Goal: Book appointment/travel/reservation

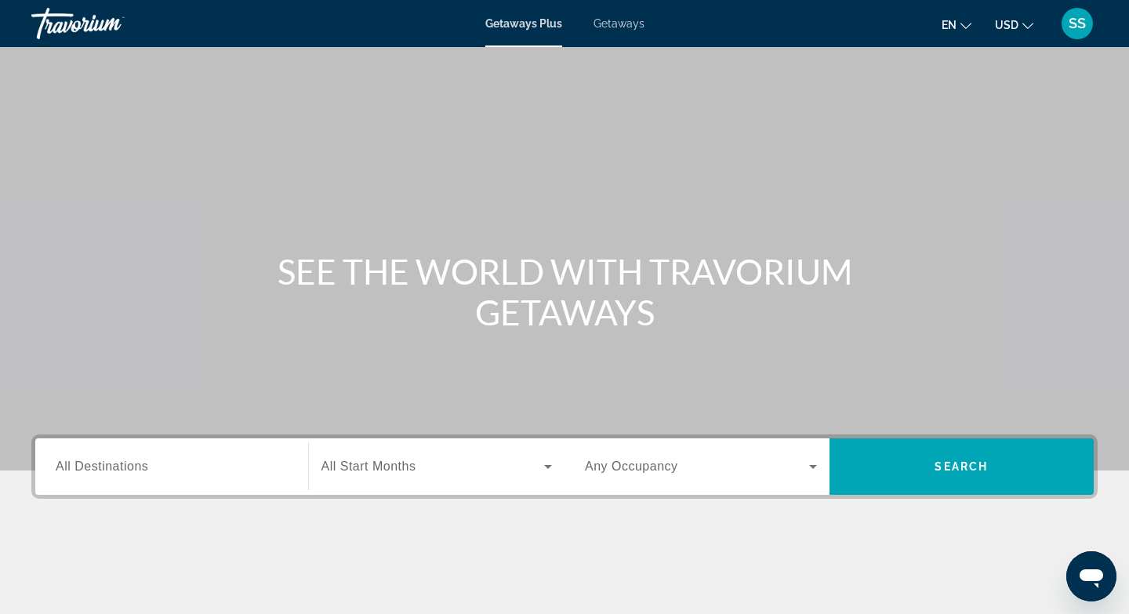
click at [632, 21] on span "Getaways" at bounding box center [618, 23] width 51 height 13
click at [188, 469] on input "Destination All Destinations" at bounding box center [172, 467] width 232 height 19
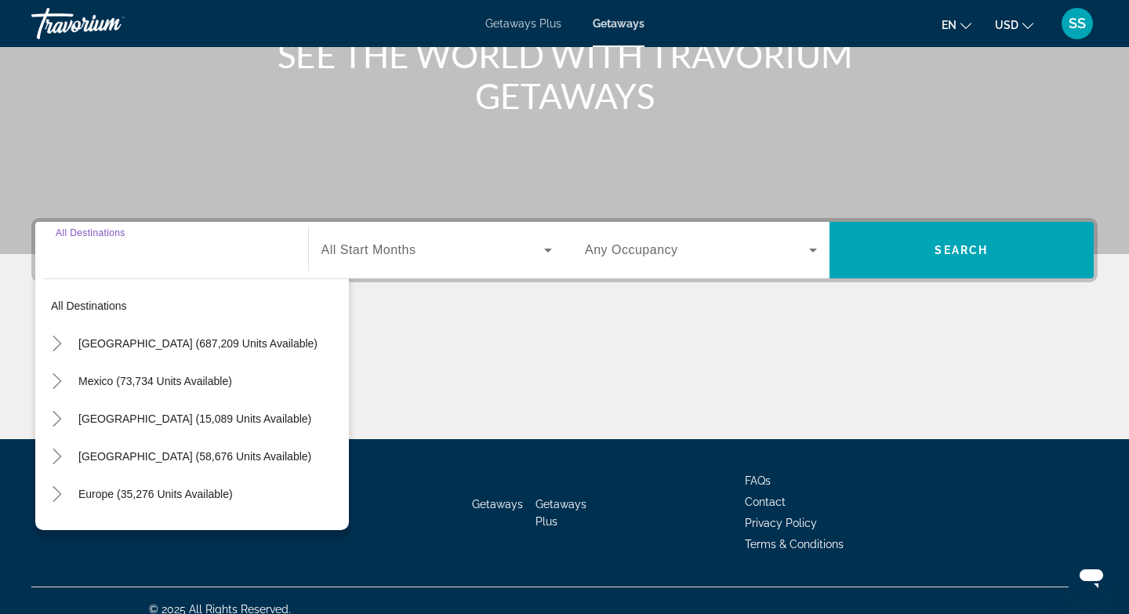
scroll to position [234, 0]
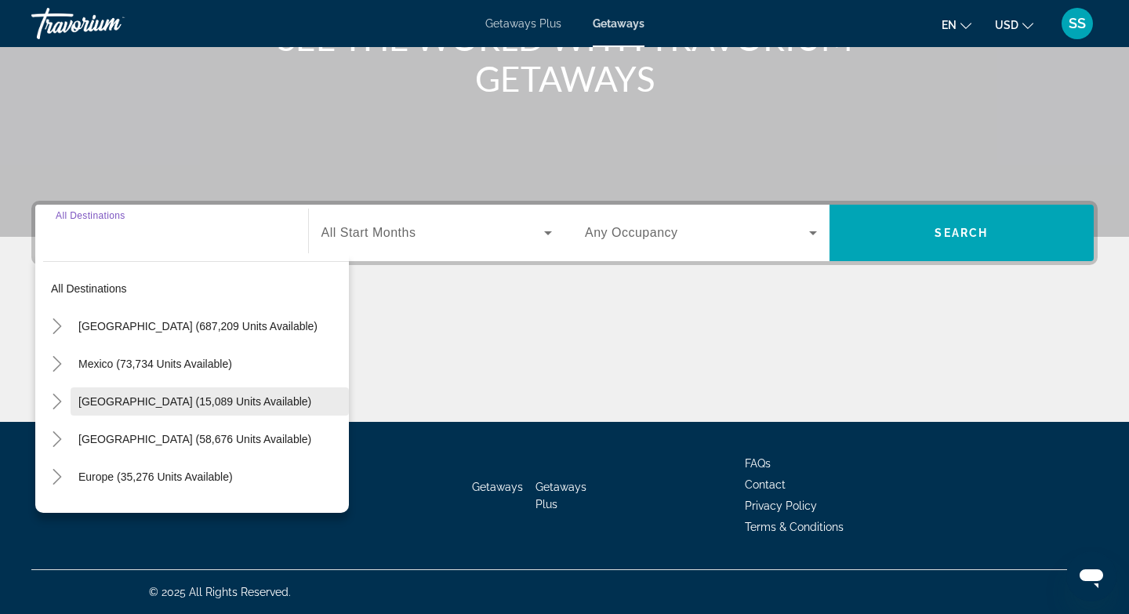
click at [345, 404] on span "Search widget" at bounding box center [210, 401] width 278 height 38
type input "**********"
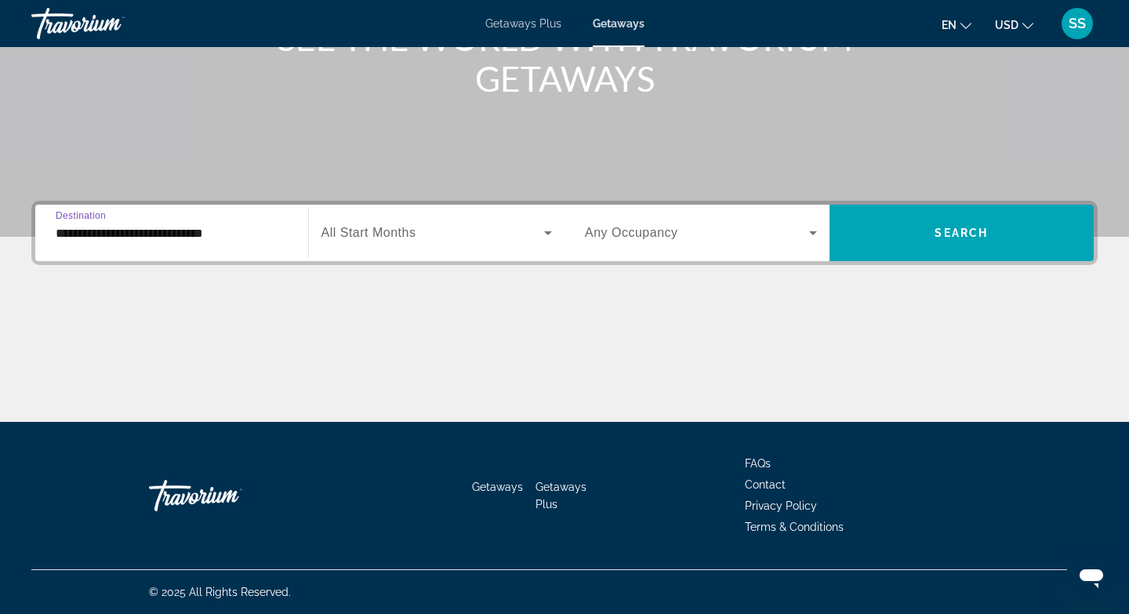
click at [255, 249] on div "**********" at bounding box center [172, 233] width 232 height 45
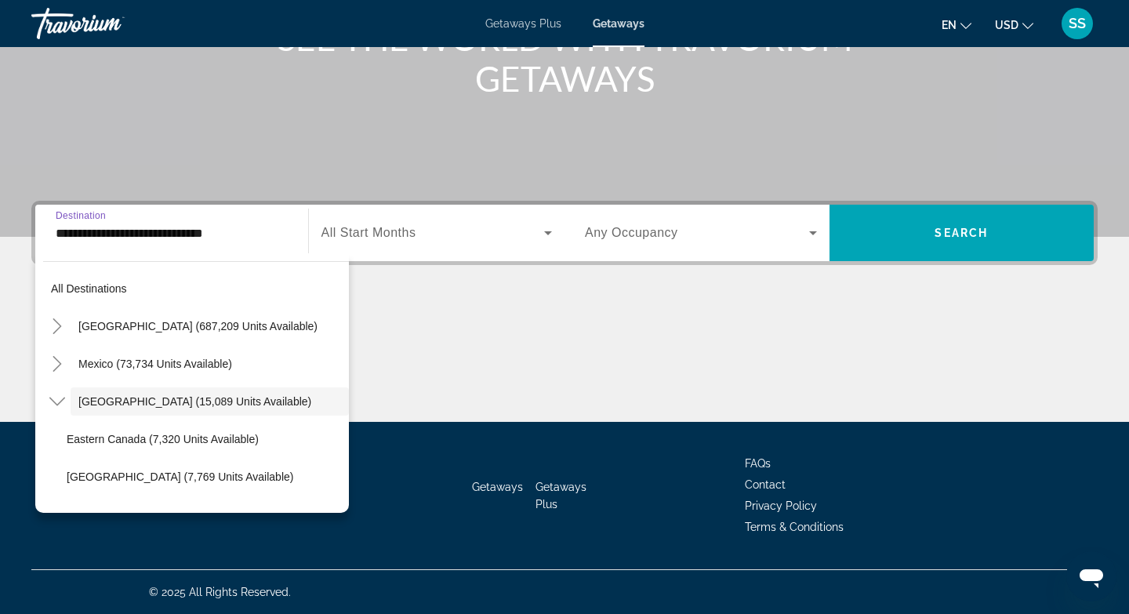
scroll to position [18, 0]
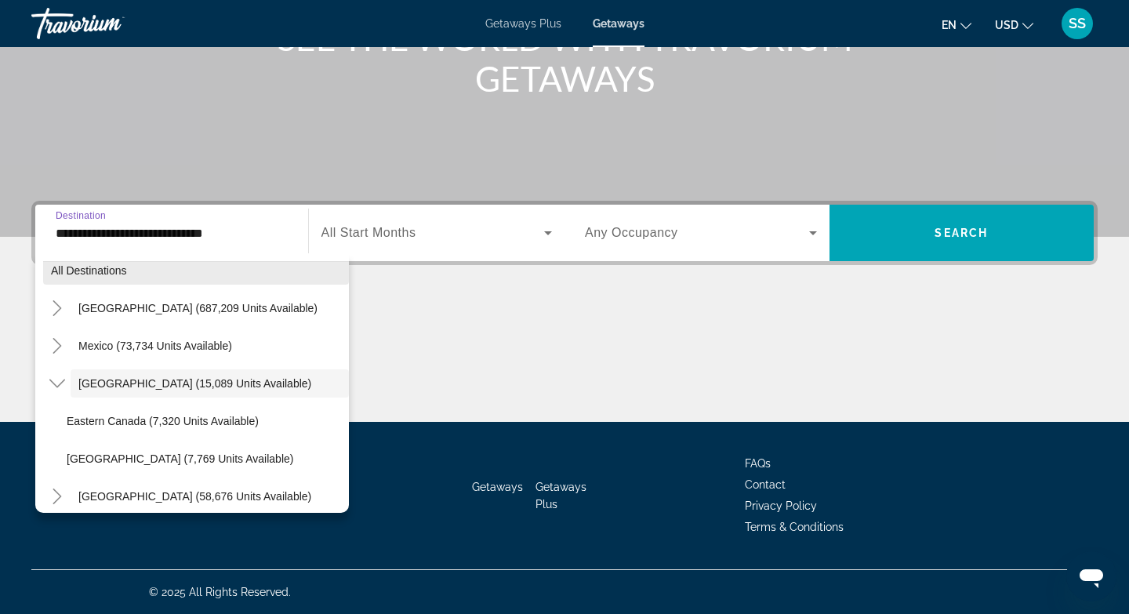
click at [345, 270] on span "Search widget" at bounding box center [196, 271] width 306 height 38
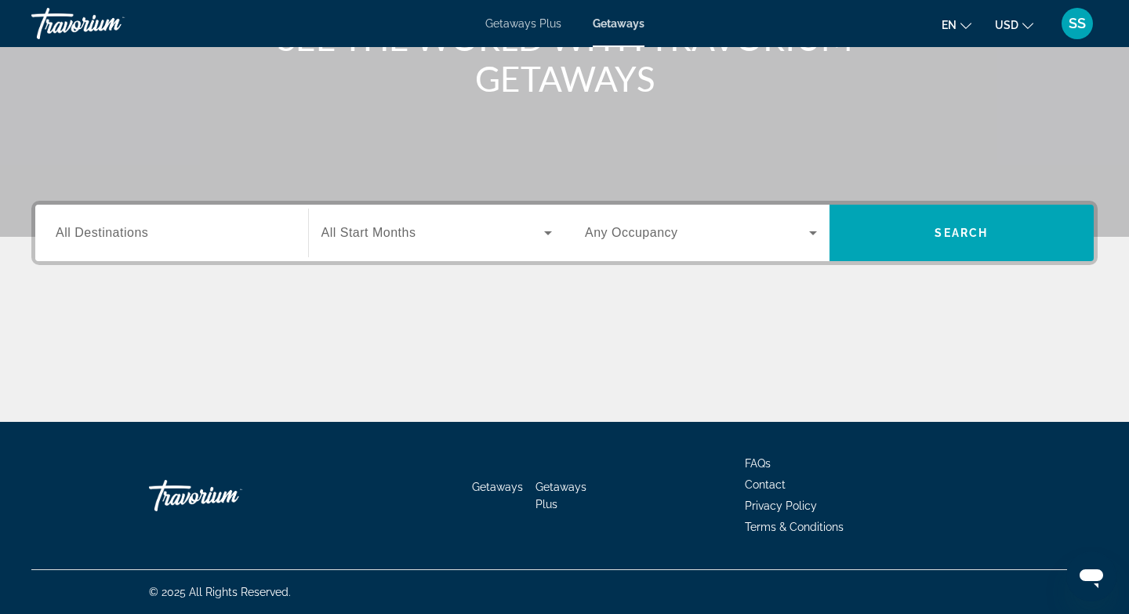
click at [186, 233] on input "Destination All Destinations" at bounding box center [172, 233] width 232 height 19
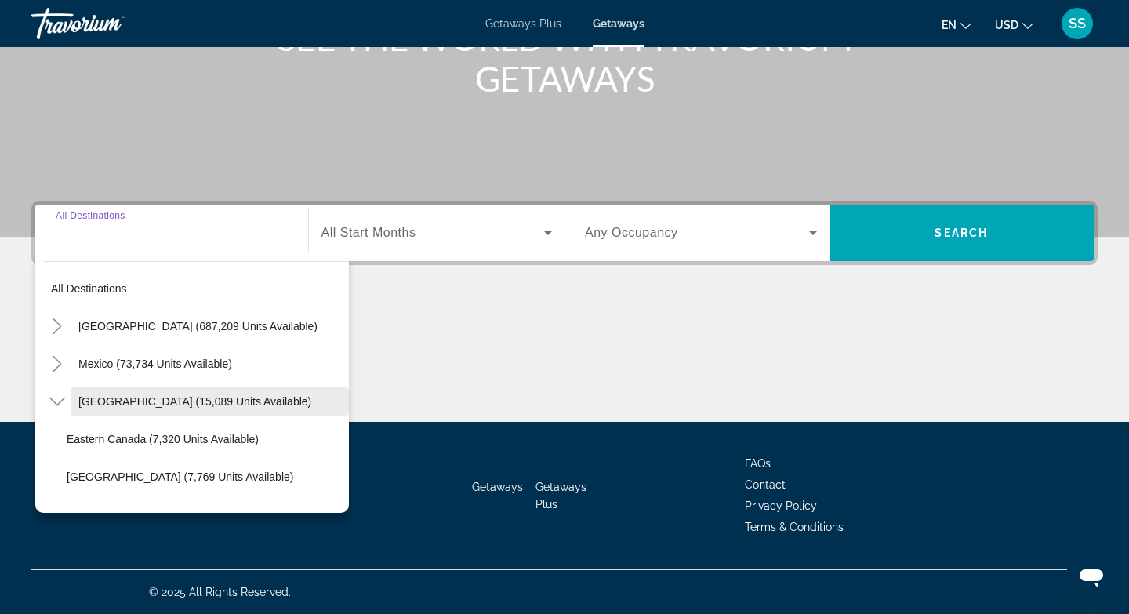
click at [136, 401] on span "[GEOGRAPHIC_DATA] (15,089 units available)" at bounding box center [194, 401] width 233 height 13
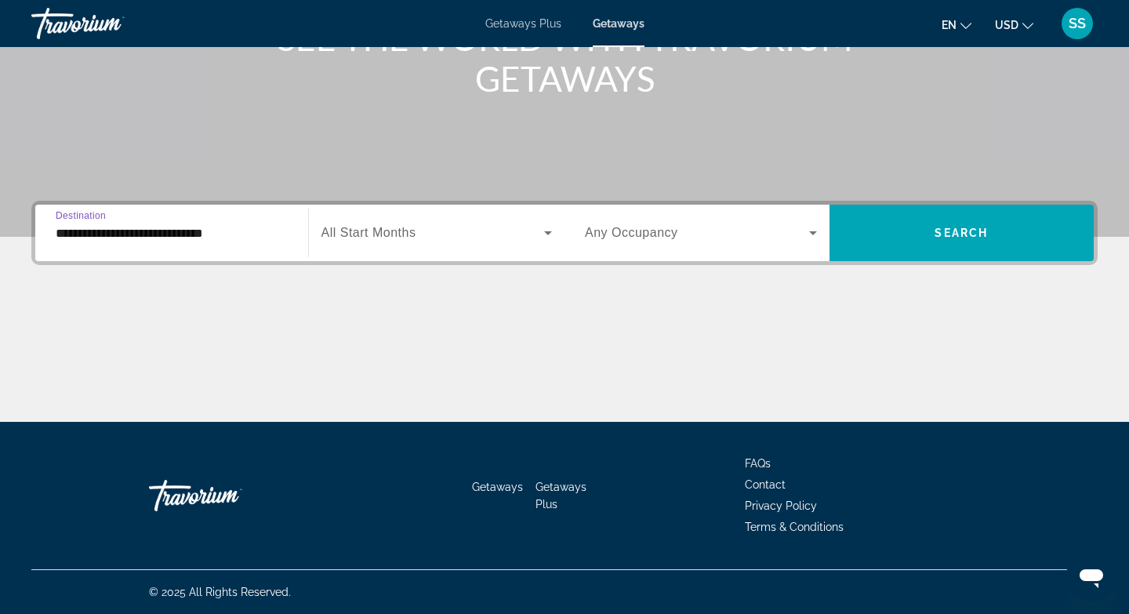
click at [241, 239] on input "**********" at bounding box center [172, 233] width 232 height 19
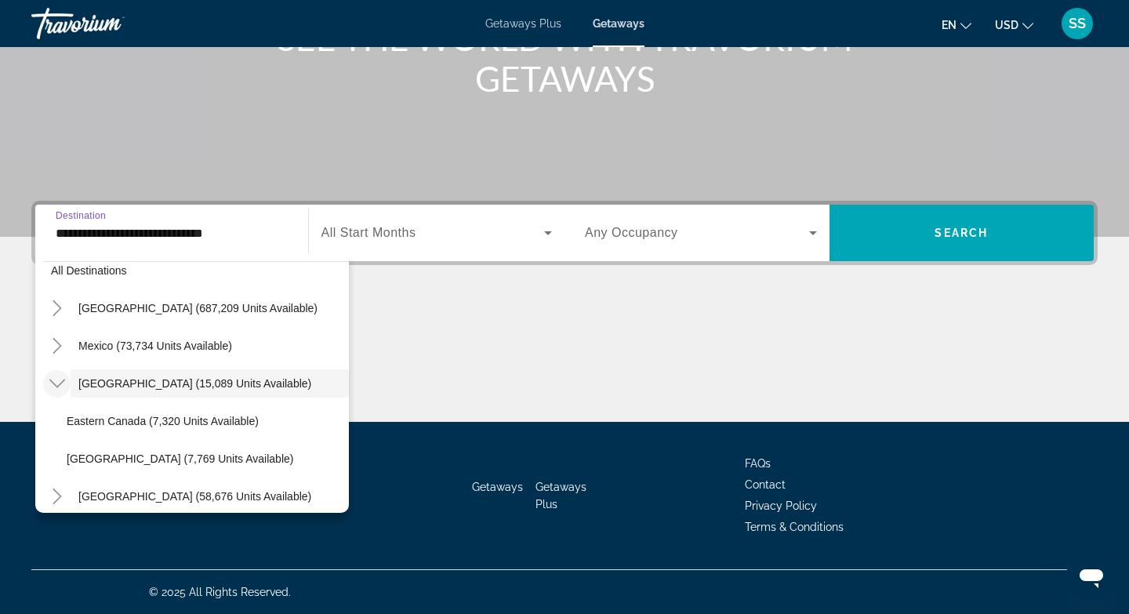
click at [60, 382] on icon "Toggle Canada (15,089 units available)" at bounding box center [57, 383] width 16 height 9
click at [345, 396] on span "Search widget" at bounding box center [210, 383] width 278 height 38
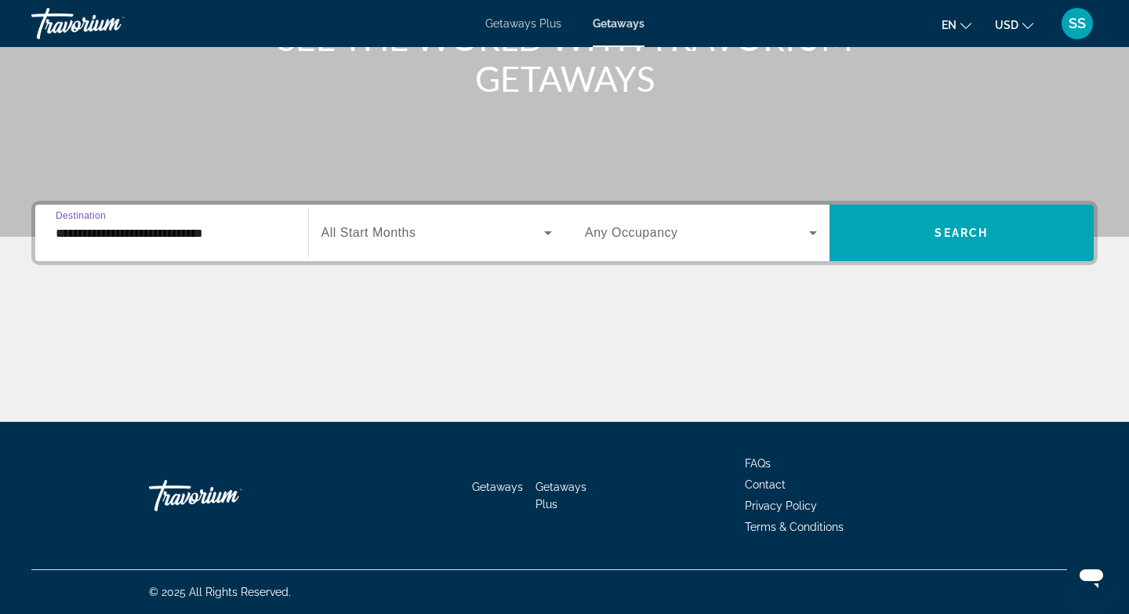
click at [237, 241] on input "**********" at bounding box center [172, 233] width 232 height 19
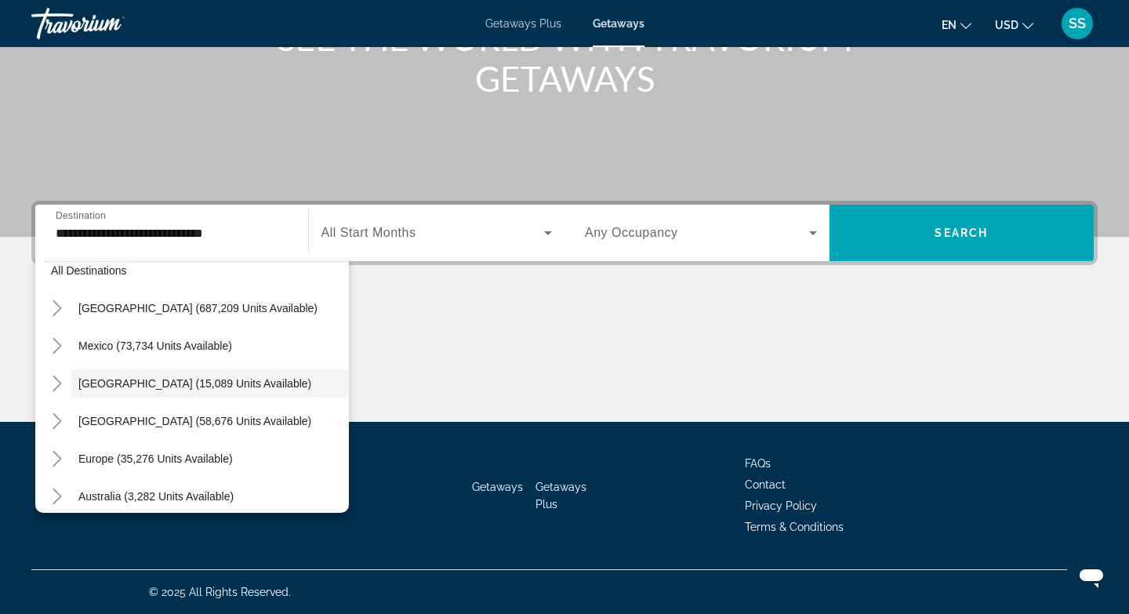
drag, startPoint x: 345, startPoint y: 378, endPoint x: 349, endPoint y: 472, distance: 94.1
click at [349, 380] on div "**********" at bounding box center [564, 73] width 1129 height 614
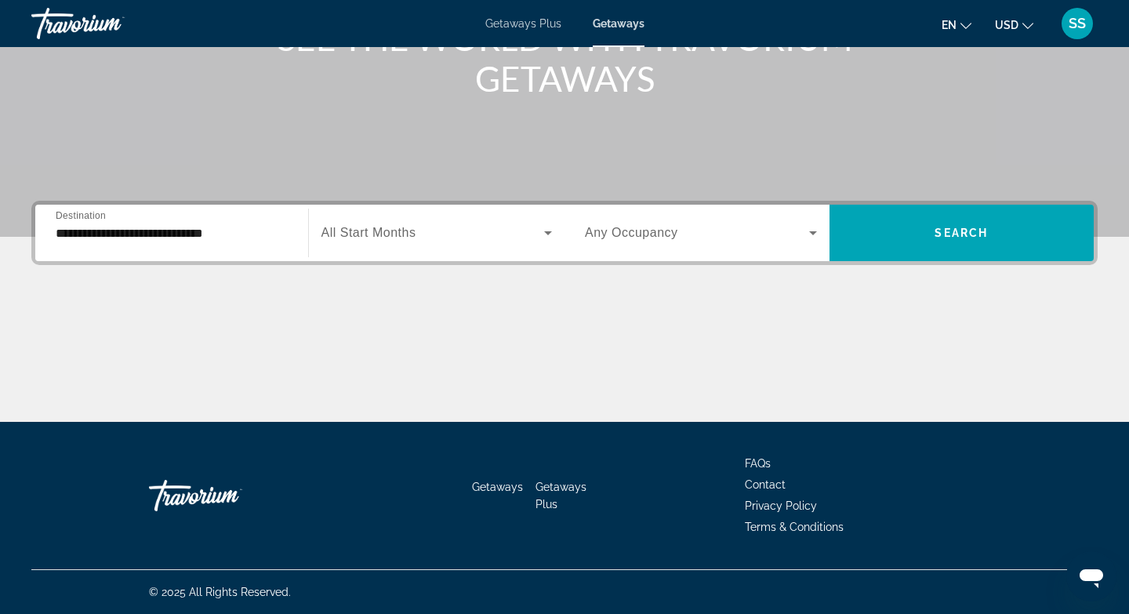
click at [227, 245] on div "**********" at bounding box center [172, 233] width 232 height 45
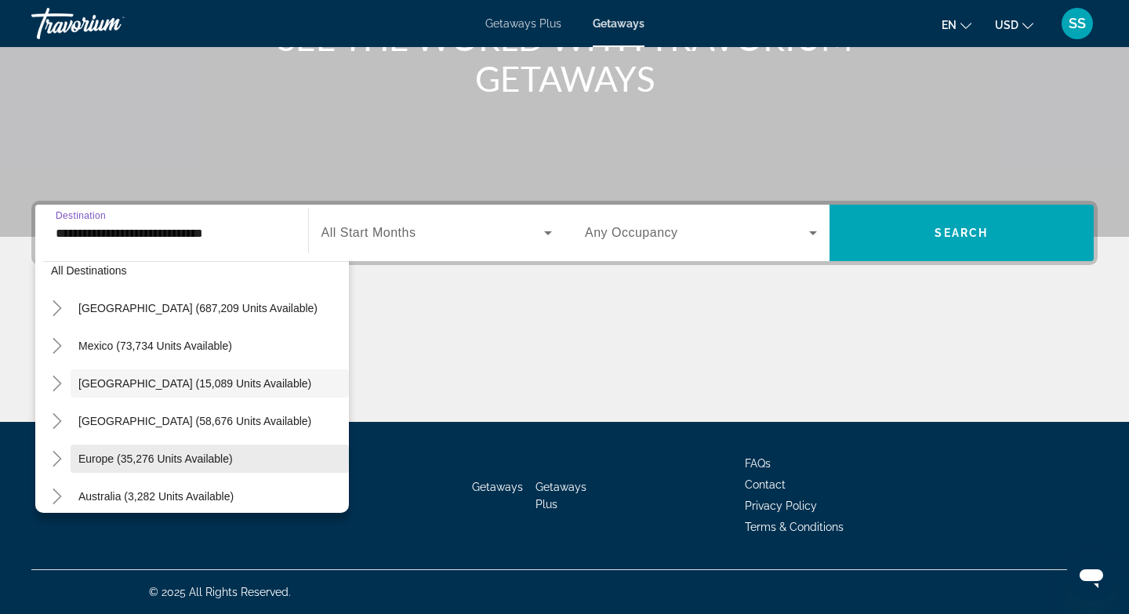
click at [170, 456] on span "Europe (35,276 units available)" at bounding box center [155, 458] width 154 height 13
type input "**********"
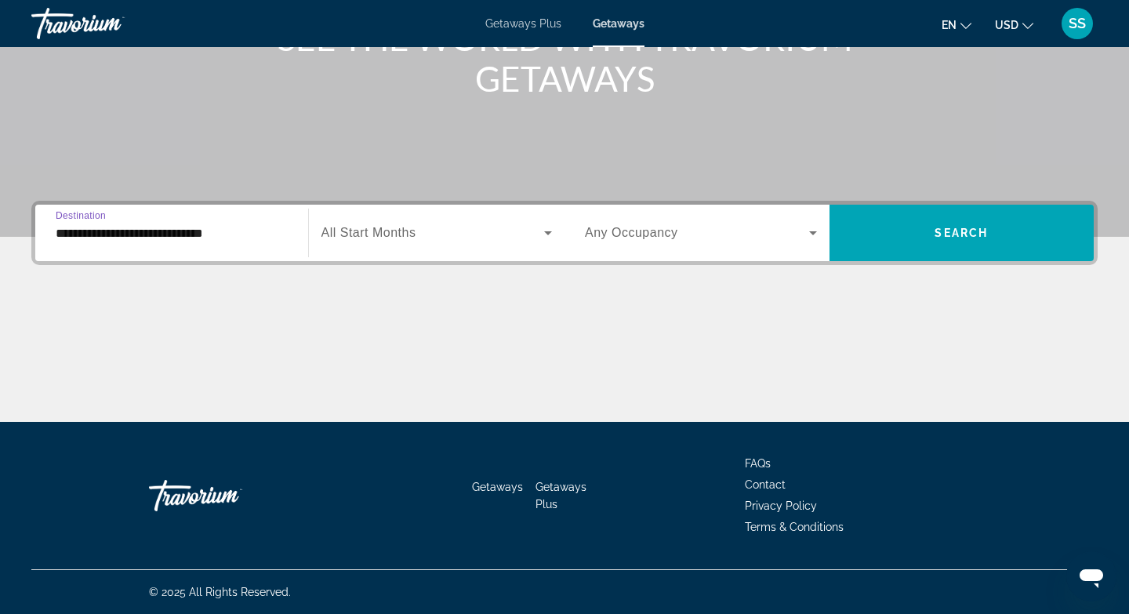
click at [701, 230] on span "Search widget" at bounding box center [697, 232] width 224 height 19
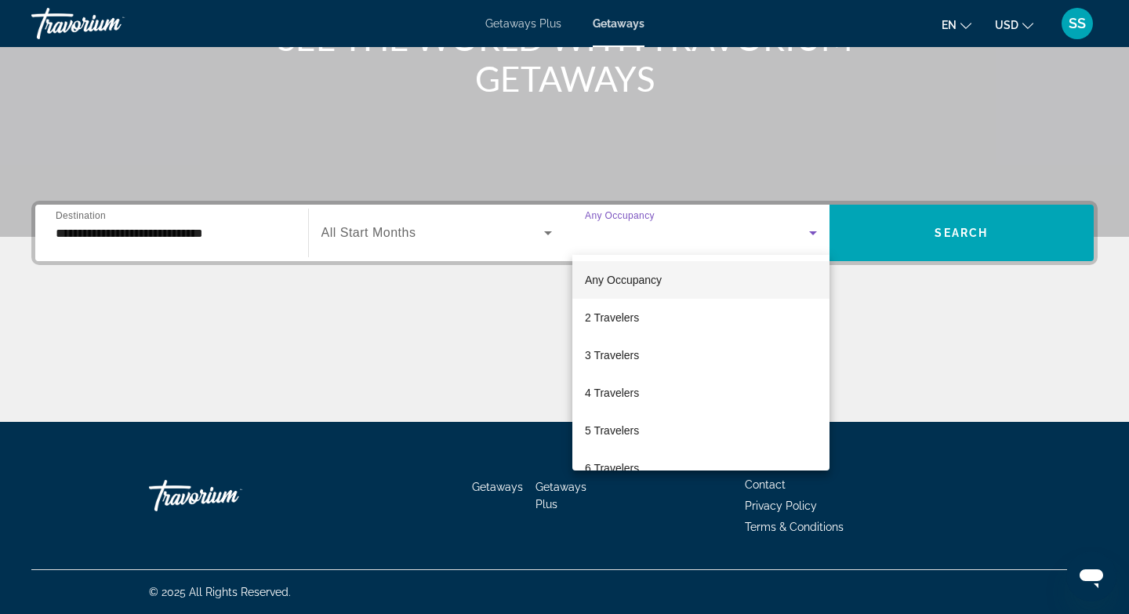
click at [391, 228] on div at bounding box center [564, 307] width 1129 height 614
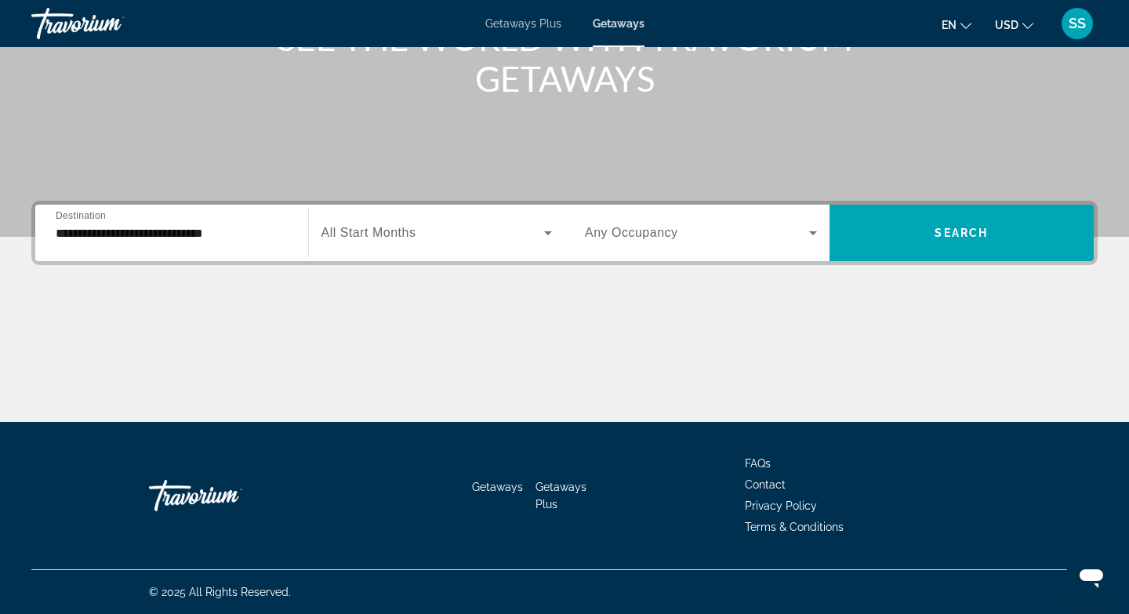
click at [391, 228] on span "All Start Months" at bounding box center [368, 232] width 95 height 13
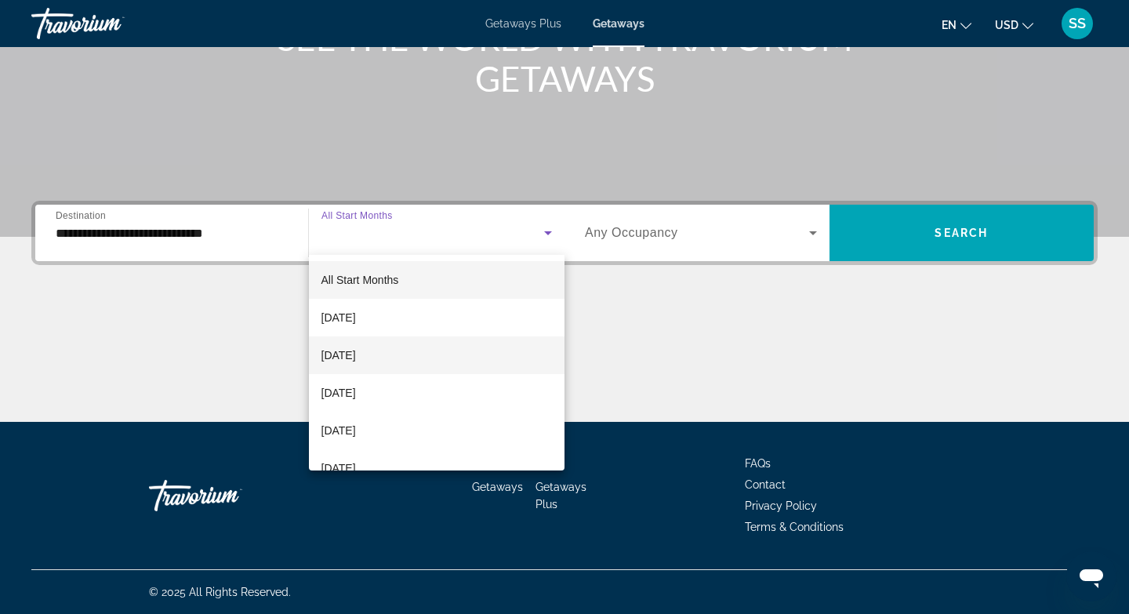
click at [346, 353] on span "[DATE]" at bounding box center [338, 355] width 34 height 19
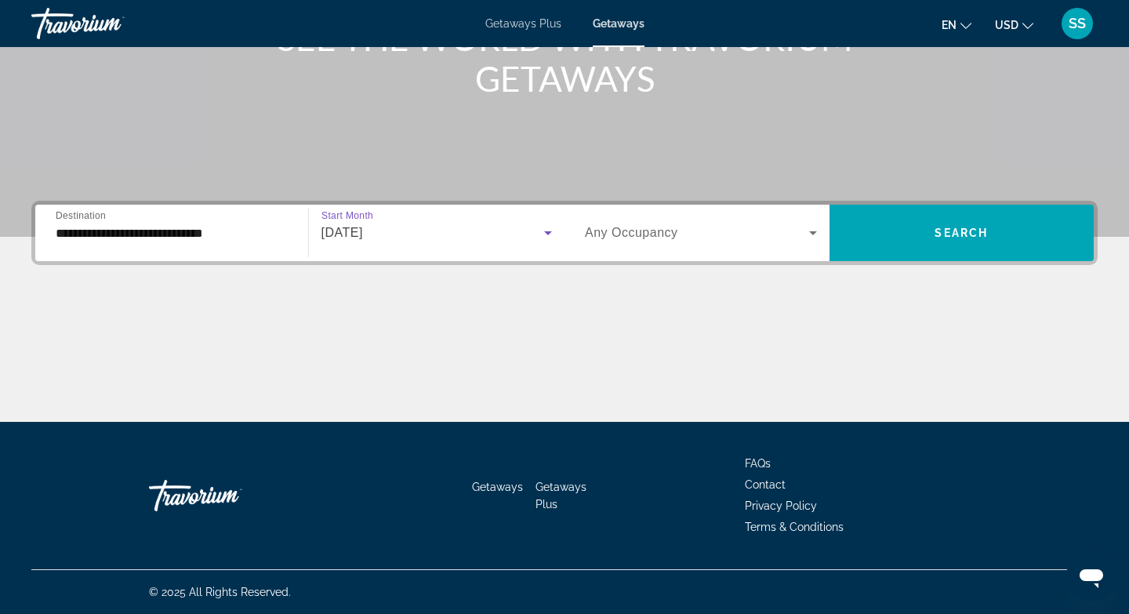
click at [665, 241] on span "Search widget" at bounding box center [697, 232] width 224 height 19
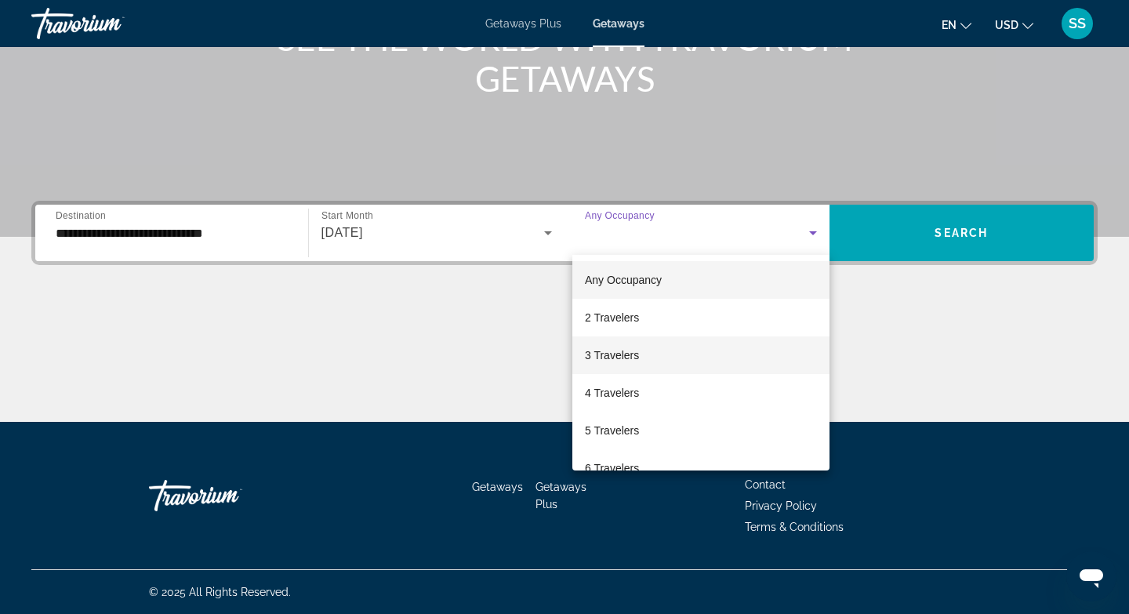
click at [626, 353] on span "3 Travelers" at bounding box center [612, 355] width 54 height 19
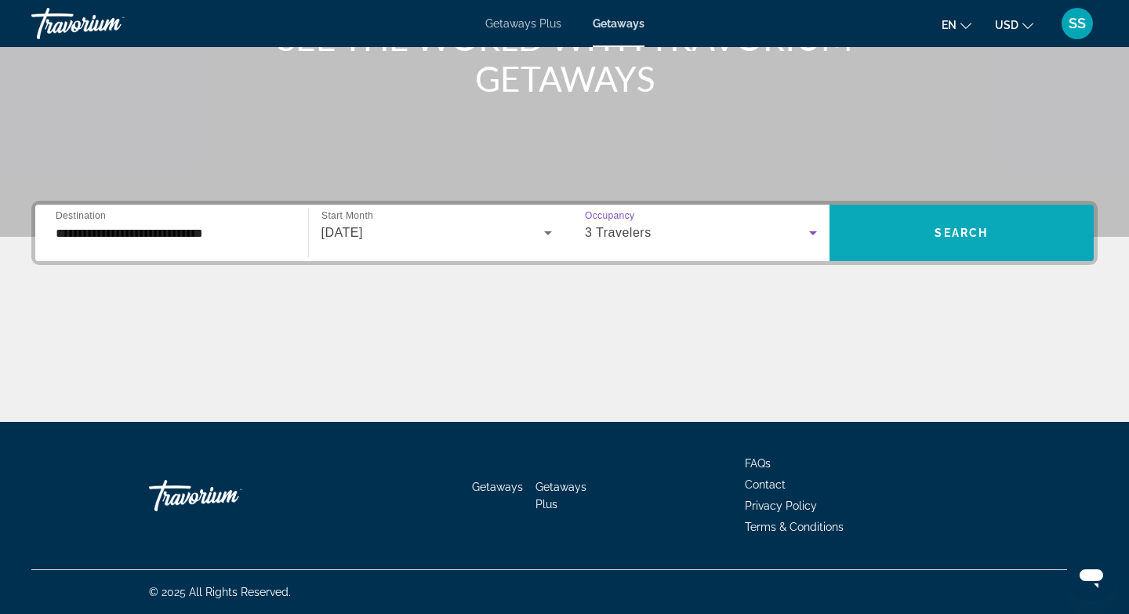
click at [905, 238] on span "Search widget" at bounding box center [961, 233] width 265 height 38
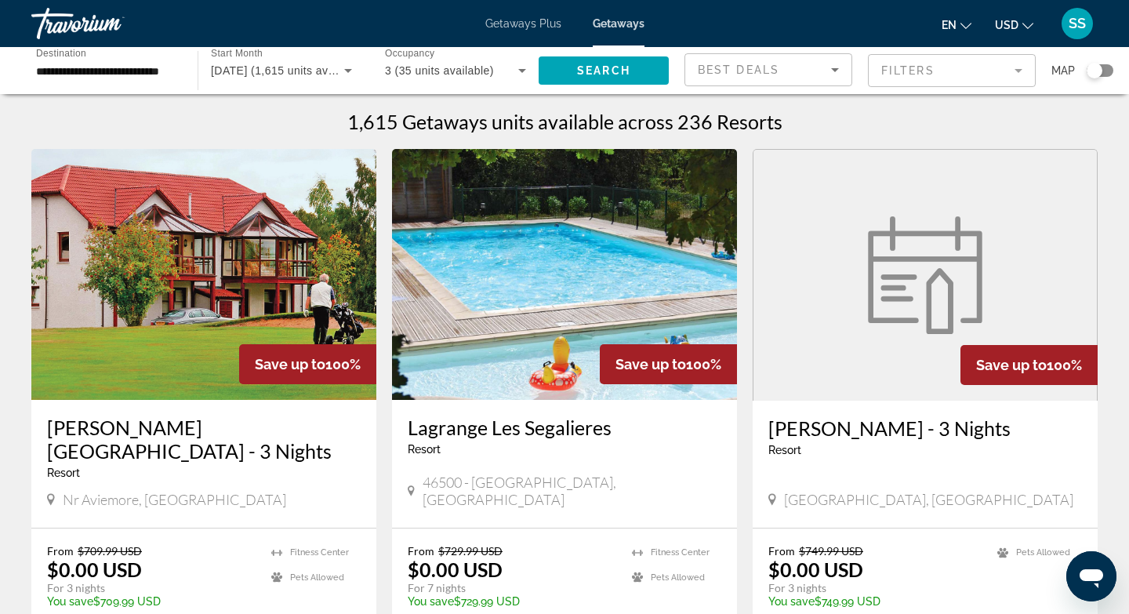
click at [1104, 72] on div "Search widget" at bounding box center [1099, 70] width 27 height 13
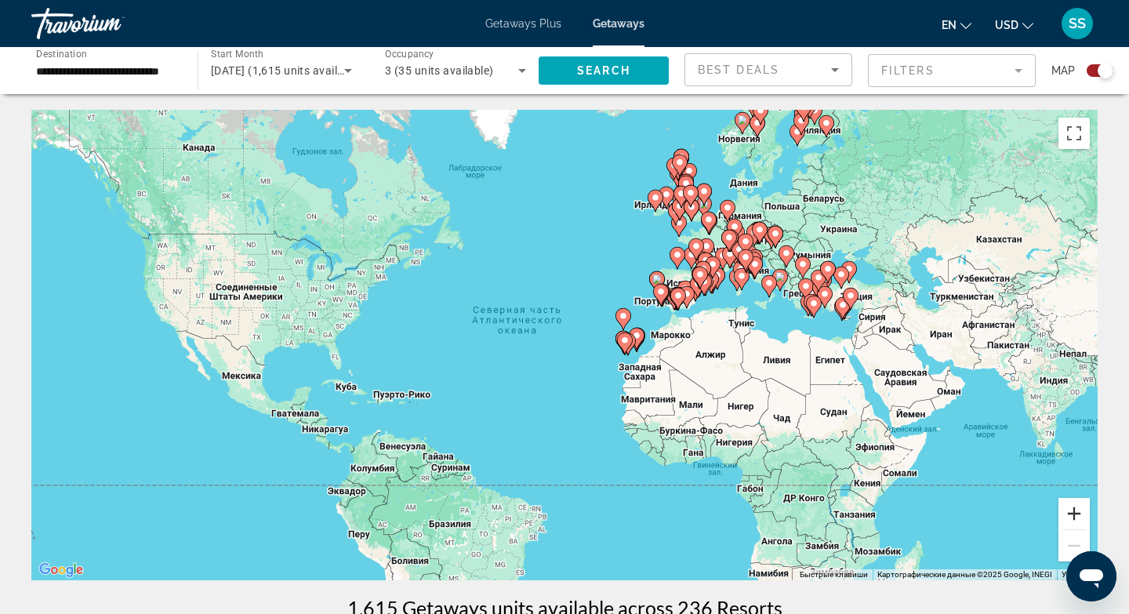
click at [1075, 513] on button "Увеличить" at bounding box center [1073, 513] width 31 height 31
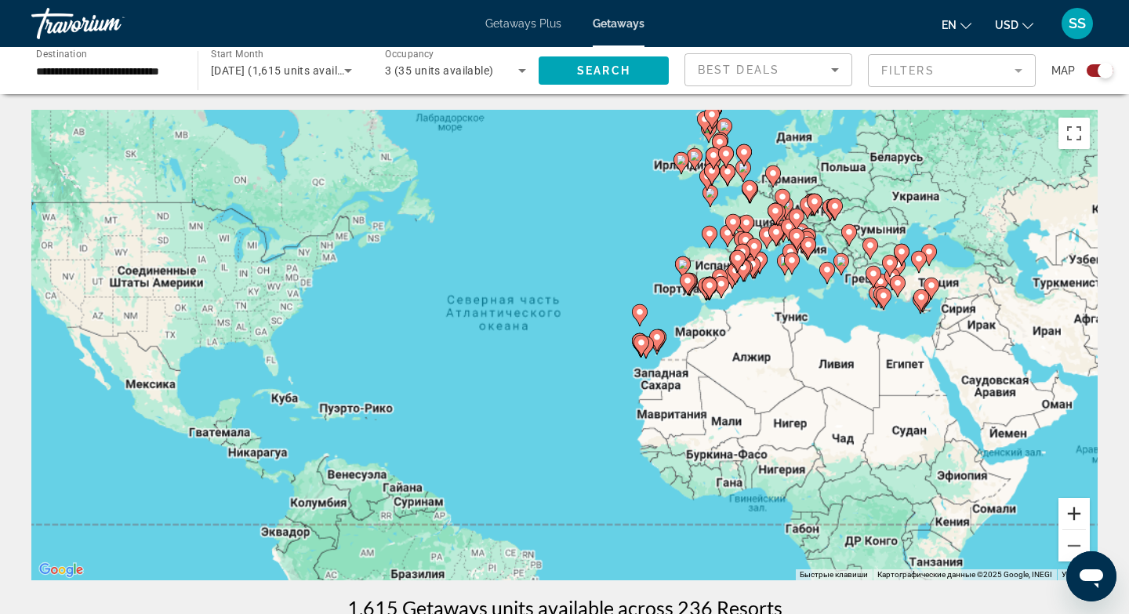
click at [1075, 513] on button "Увеличить" at bounding box center [1073, 513] width 31 height 31
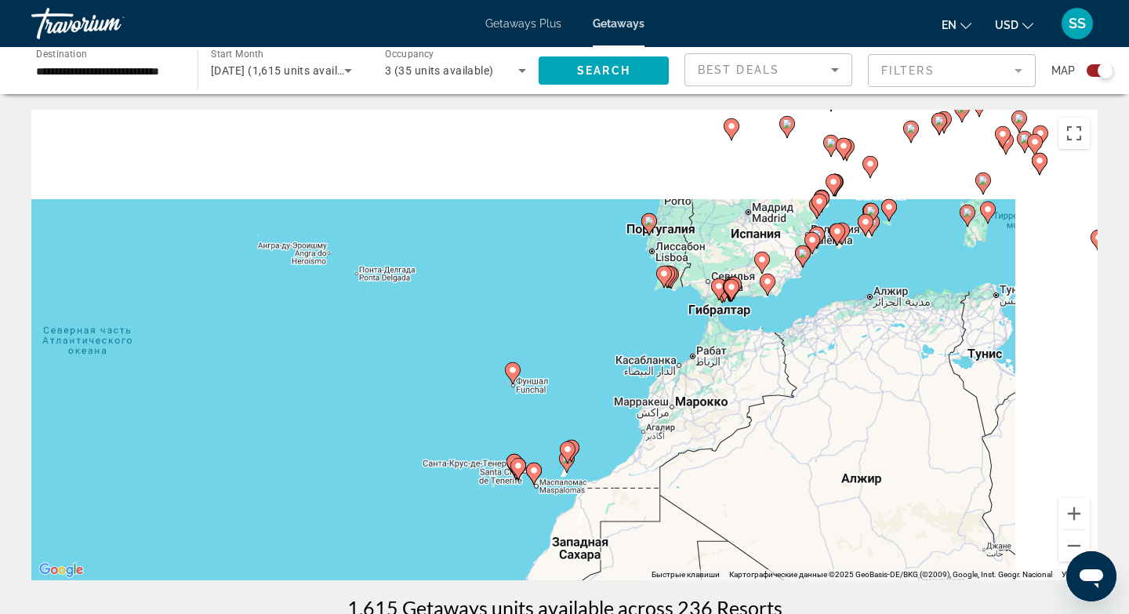
drag, startPoint x: 1022, startPoint y: 266, endPoint x: 731, endPoint y: 361, distance: 305.9
click at [731, 361] on div "Чтобы активировать перетаскивание с помощью клавиатуры, нажмите Alt + Ввод. Пос…" at bounding box center [564, 345] width 1066 height 470
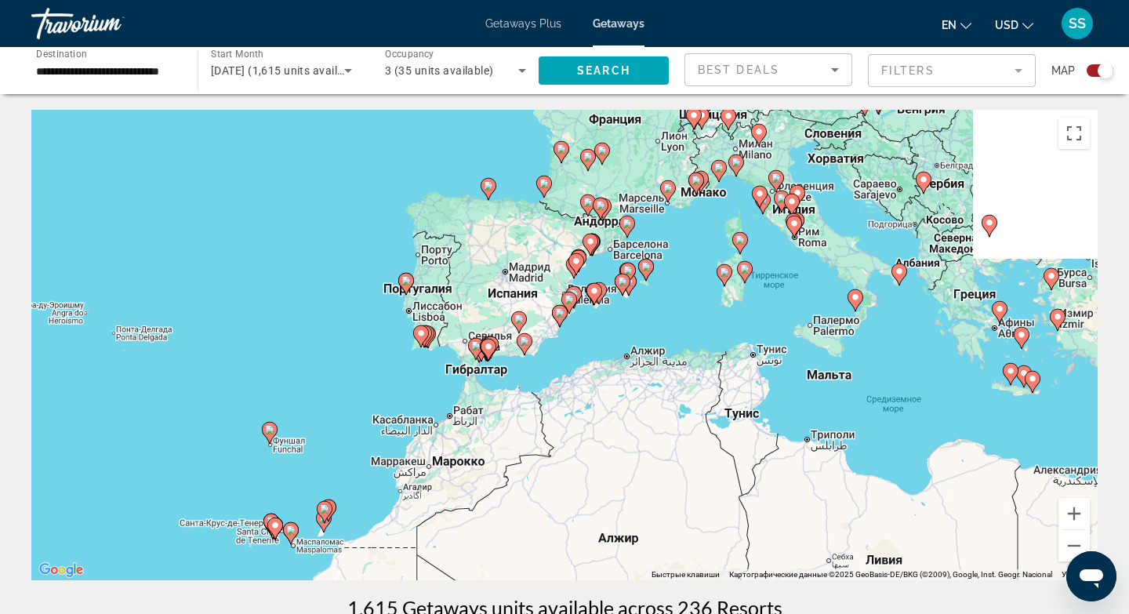
drag, startPoint x: 919, startPoint y: 297, endPoint x: 671, endPoint y: 357, distance: 254.9
click at [671, 357] on div "Чтобы активировать перетаскивание с помощью клавиатуры, нажмите Alt + Ввод. Пос…" at bounding box center [564, 345] width 1066 height 470
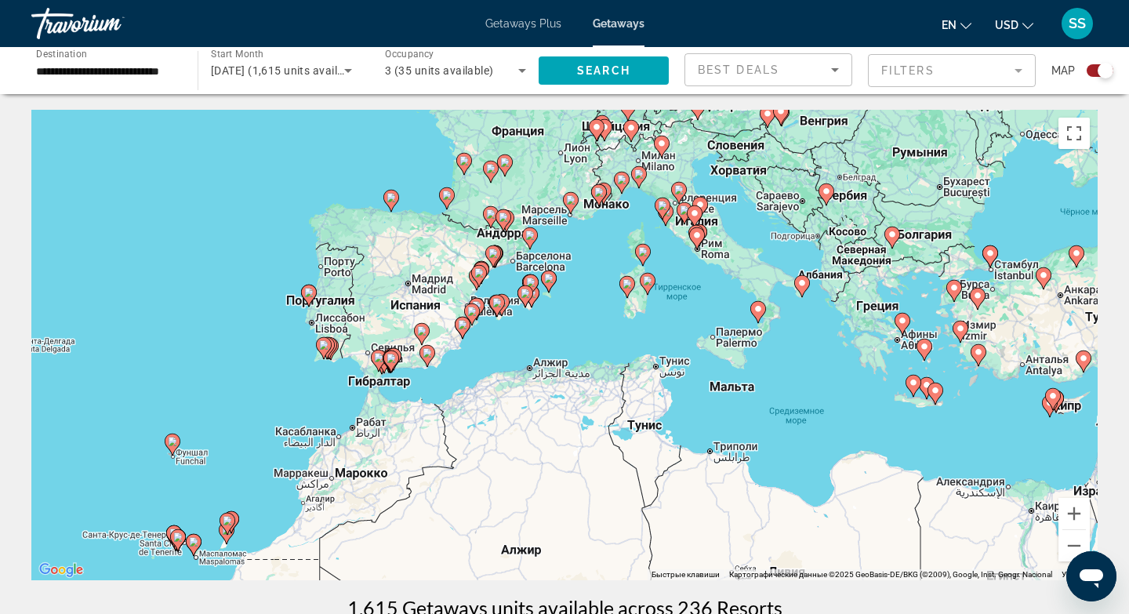
drag, startPoint x: 788, startPoint y: 295, endPoint x: 695, endPoint y: 307, distance: 94.0
click at [695, 307] on div "Чтобы активировать перетаскивание с помощью клавиатуры, нажмите Alt + Ввод. Пос…" at bounding box center [564, 345] width 1066 height 470
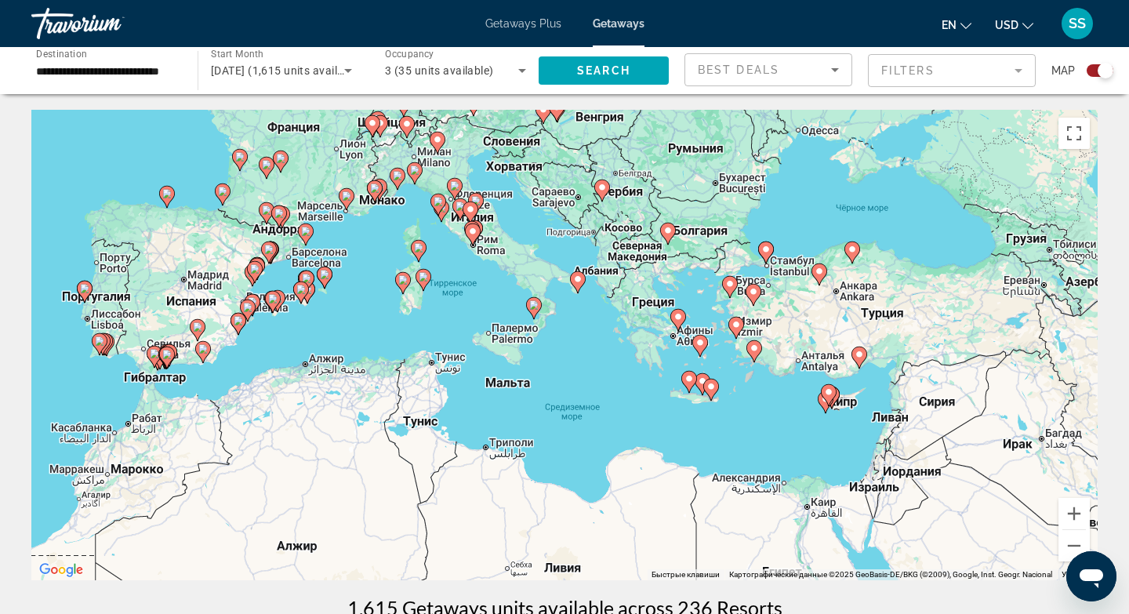
drag, startPoint x: 854, startPoint y: 360, endPoint x: 625, endPoint y: 356, distance: 228.1
click at [625, 356] on div "Чтобы активировать перетаскивание с помощью клавиатуры, нажмите Alt + Ввод. Пос…" at bounding box center [564, 345] width 1066 height 470
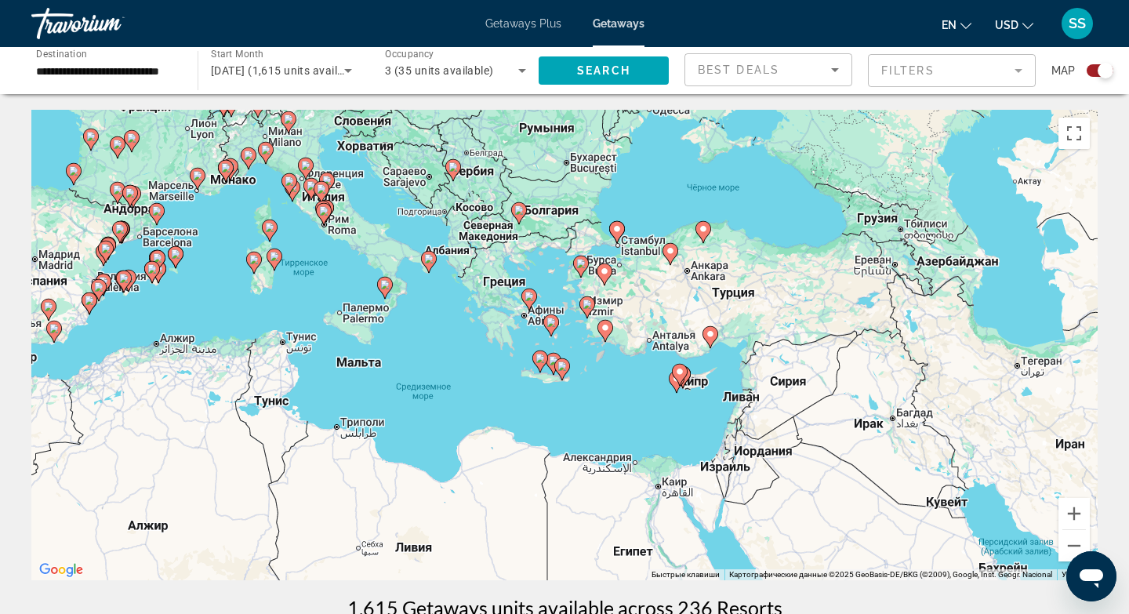
drag, startPoint x: 808, startPoint y: 362, endPoint x: 654, endPoint y: 341, distance: 155.8
click at [654, 341] on div "Чтобы активировать перетаскивание с помощью клавиатуры, нажмите Alt + Ввод. Пос…" at bounding box center [564, 345] width 1066 height 470
click at [608, 330] on image "Main content" at bounding box center [604, 326] width 9 height 9
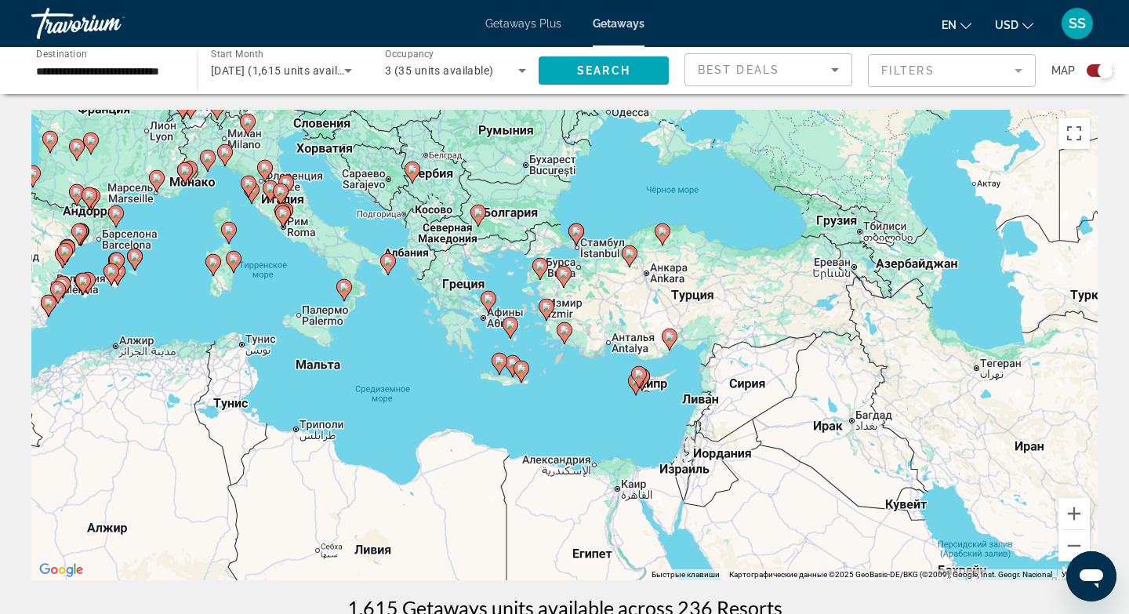
click at [565, 329] on image "Main content" at bounding box center [564, 329] width 9 height 9
type input "**********"
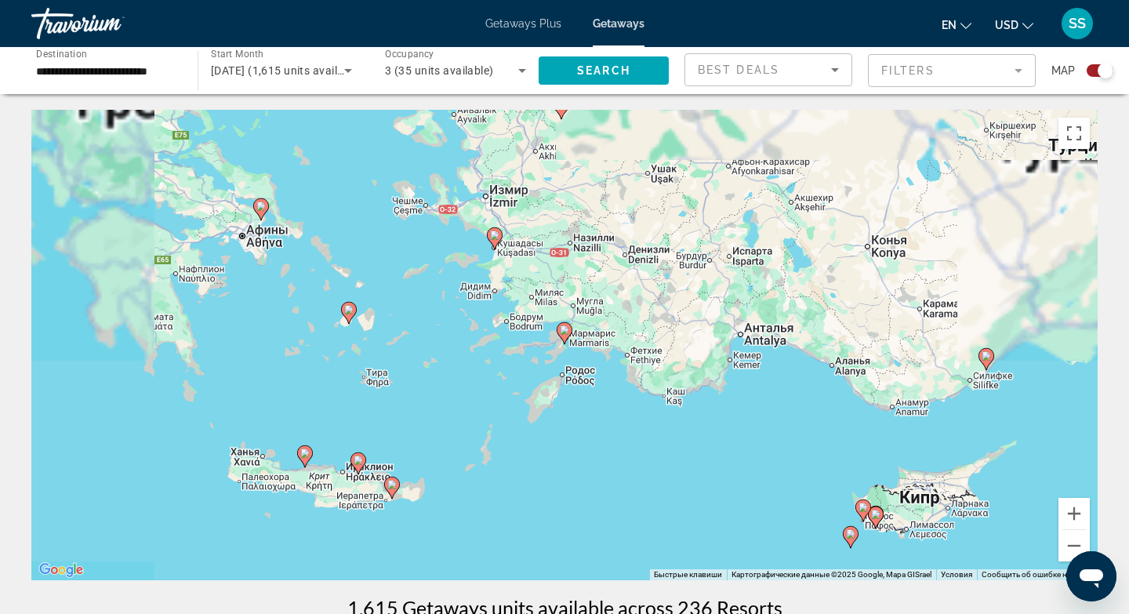
click at [565, 329] on image "Main content" at bounding box center [564, 329] width 9 height 9
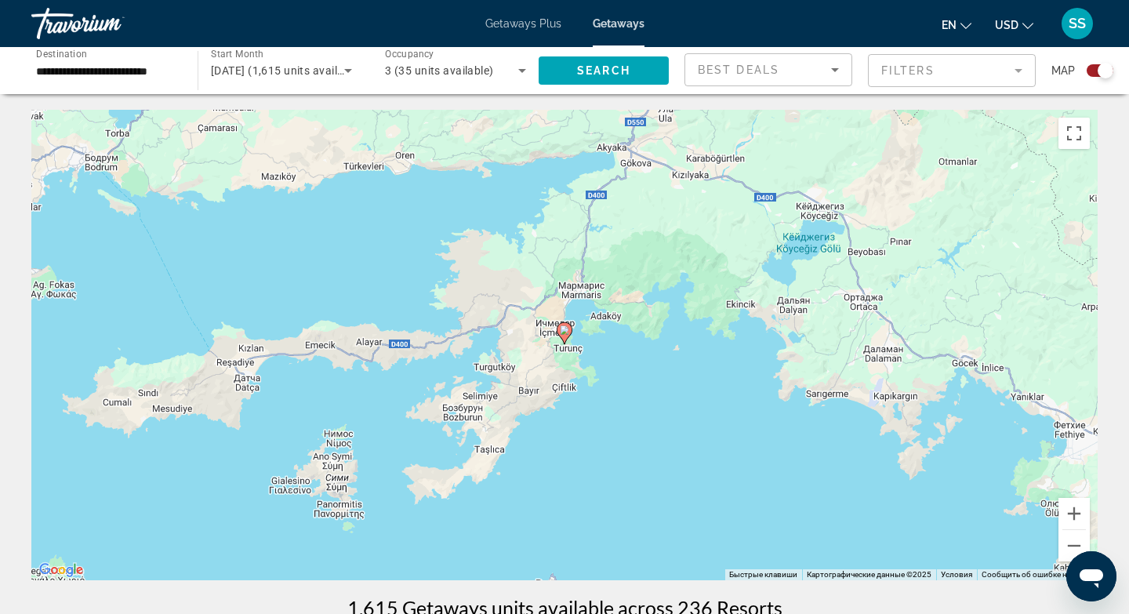
click at [565, 329] on image "Main content" at bounding box center [564, 329] width 9 height 9
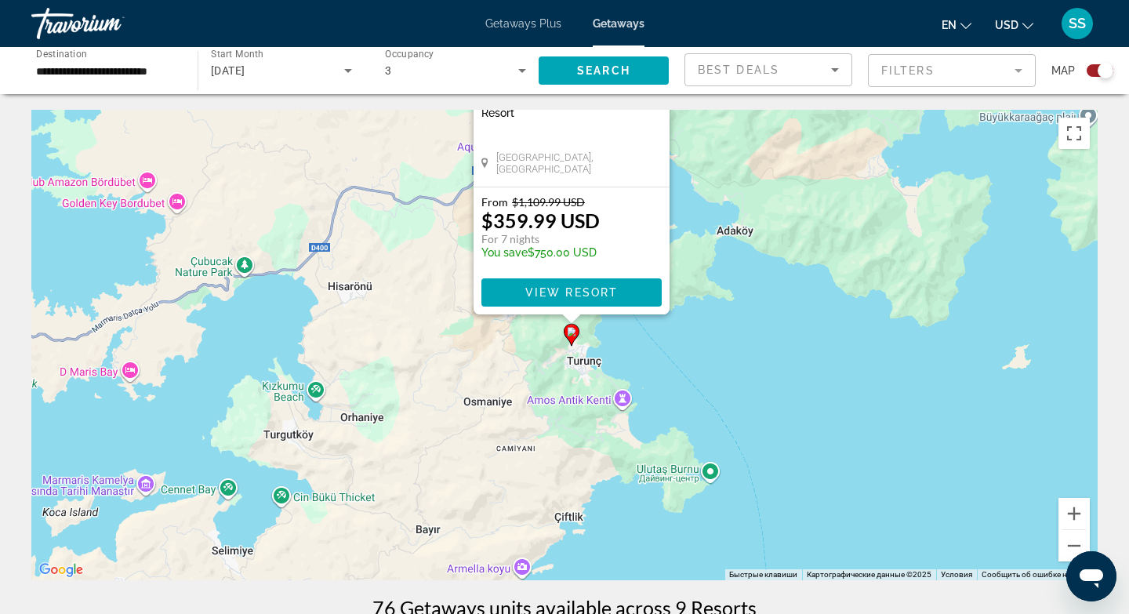
drag, startPoint x: 737, startPoint y: 369, endPoint x: 744, endPoint y: 156, distance: 213.3
click at [744, 156] on div "Чтобы активировать перетаскивание с помощью клавиатуры, нажмите Alt + Ввод. Пос…" at bounding box center [564, 345] width 1066 height 470
click at [701, 340] on div "Чтобы активировать перетаскивание с помощью клавиатуры, нажмите Alt + Ввод. Пос…" at bounding box center [564, 345] width 1066 height 470
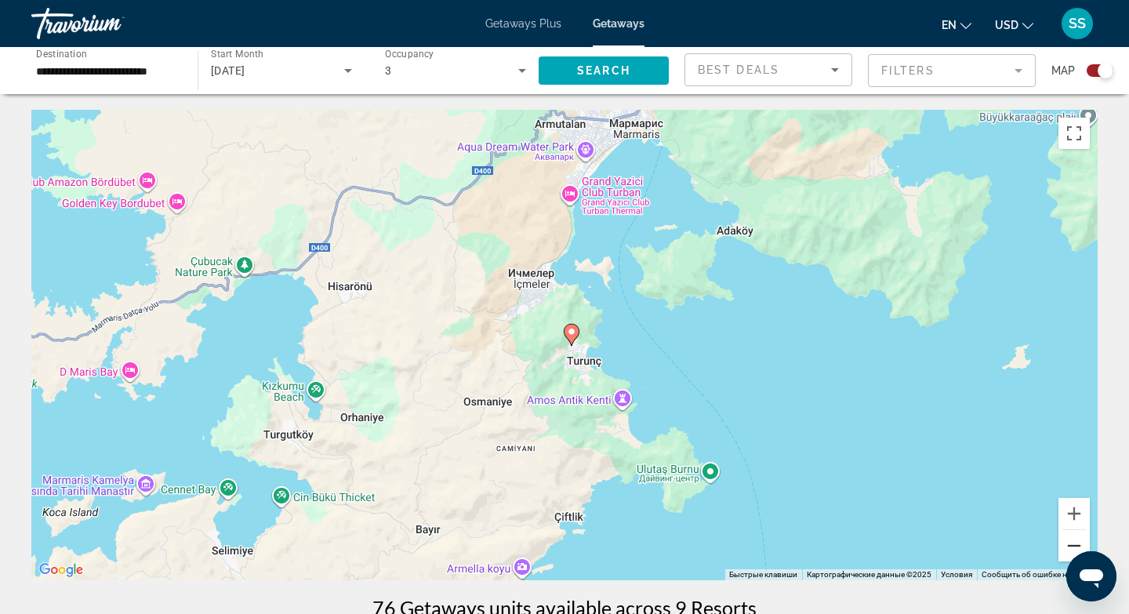
click at [1070, 540] on button "Уменьшить" at bounding box center [1073, 545] width 31 height 31
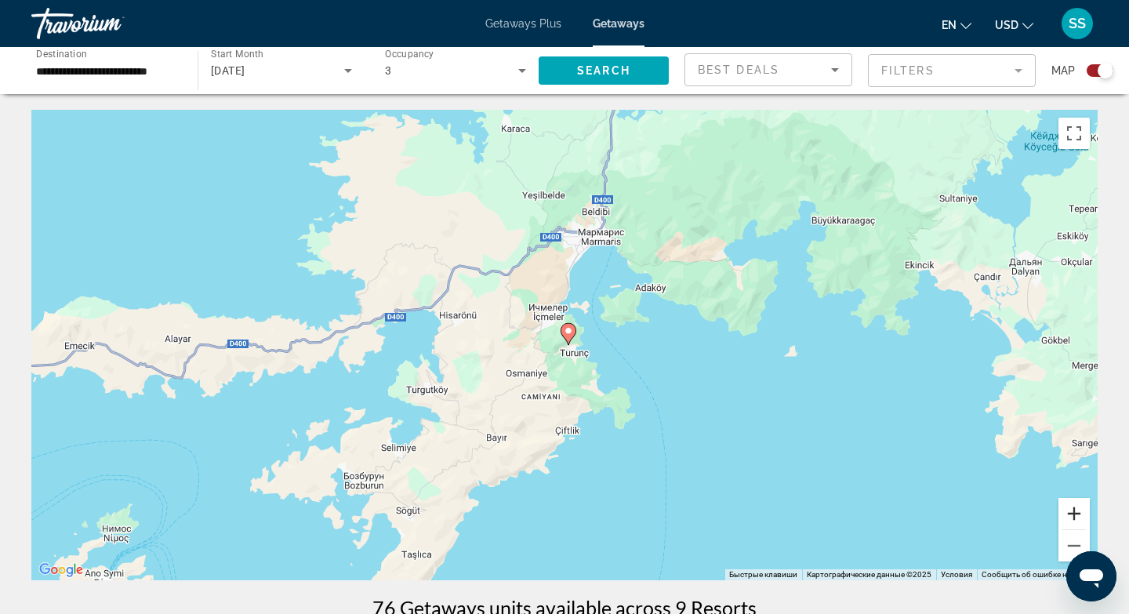
click at [1081, 512] on button "Увеличить" at bounding box center [1073, 513] width 31 height 31
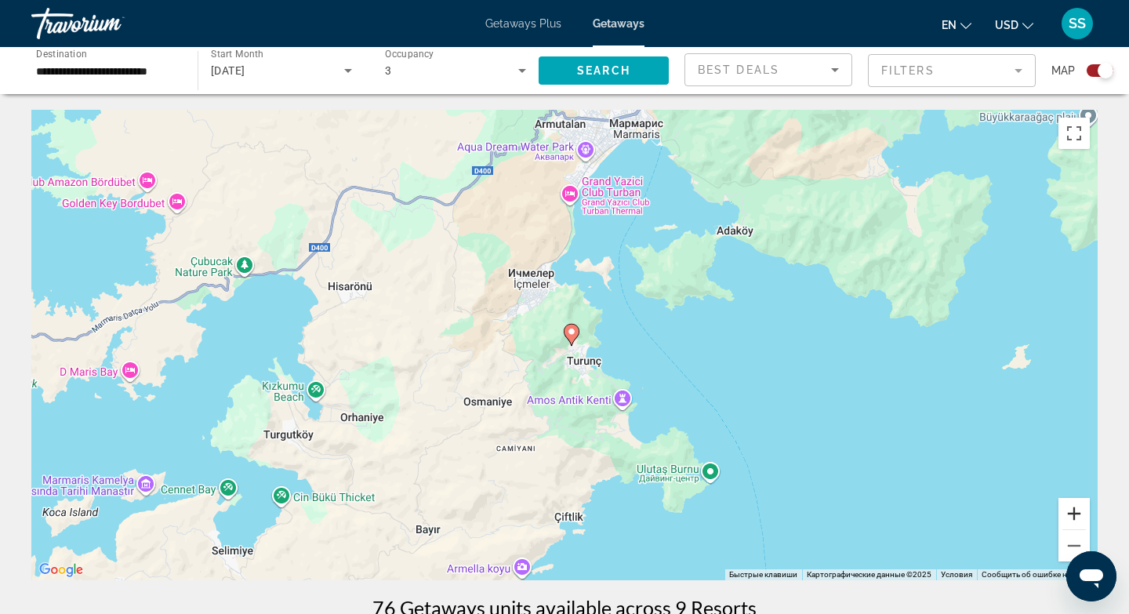
click at [1081, 512] on button "Увеличить" at bounding box center [1073, 513] width 31 height 31
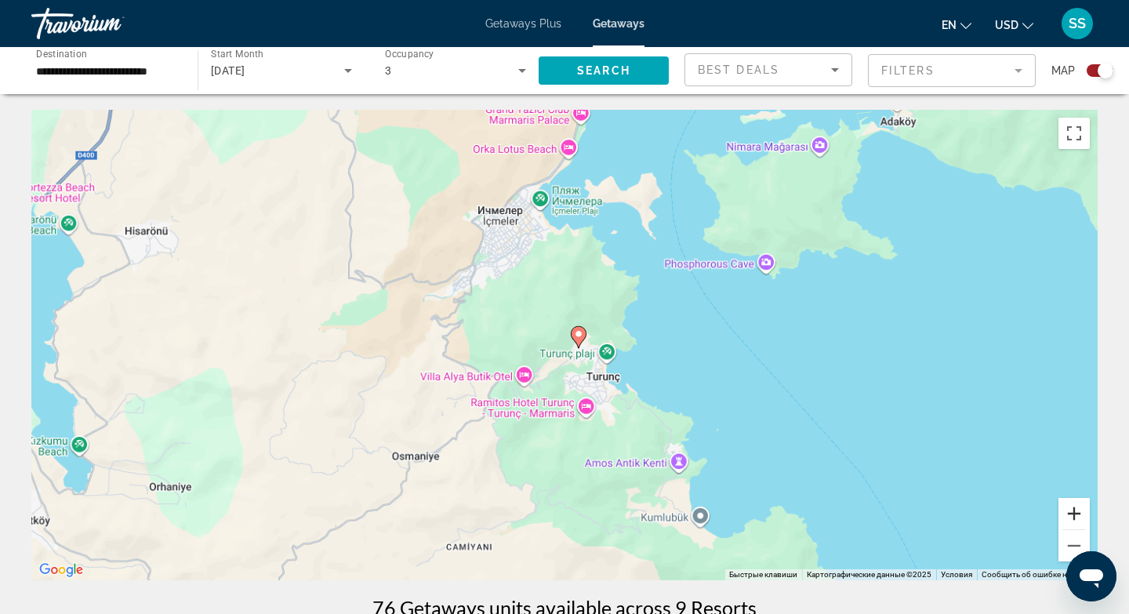
click at [1081, 512] on button "Увеличить" at bounding box center [1073, 513] width 31 height 31
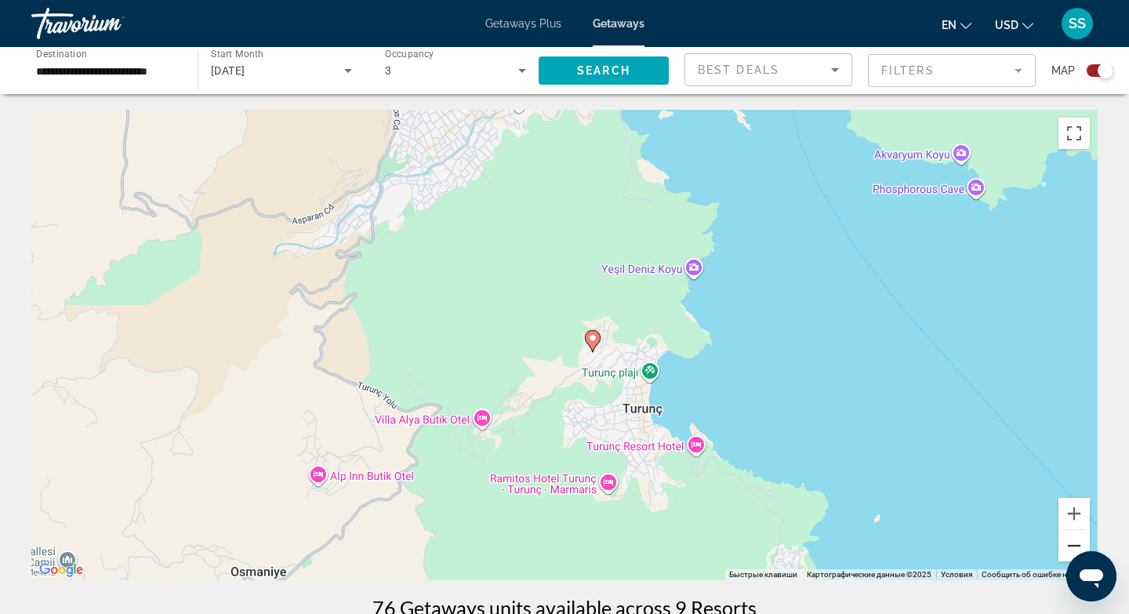
click at [1070, 546] on button "Уменьшить" at bounding box center [1073, 545] width 31 height 31
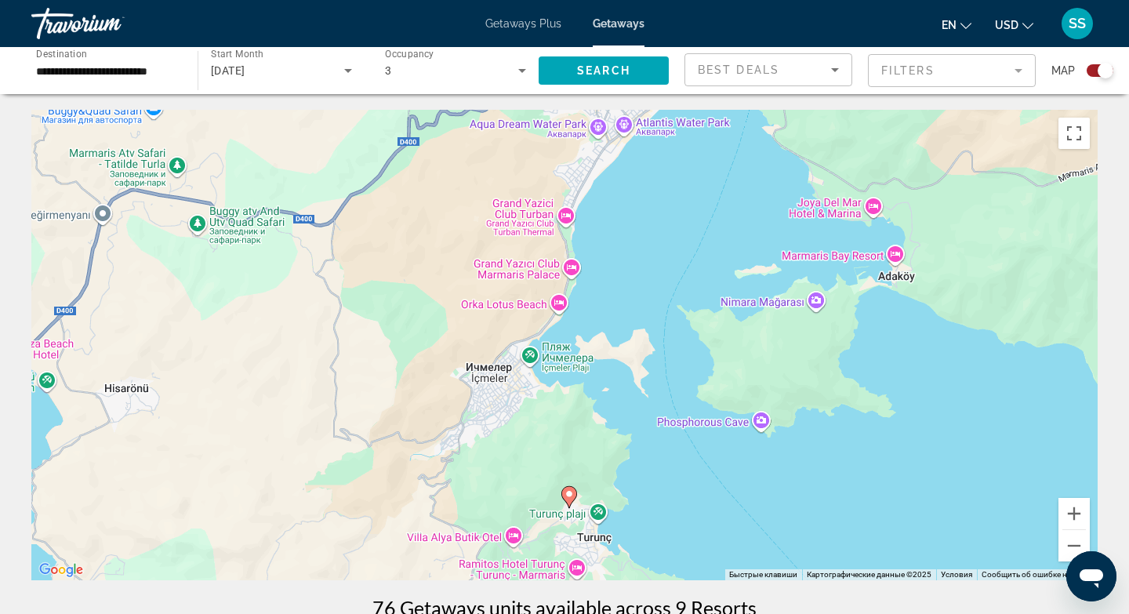
drag, startPoint x: 513, startPoint y: 300, endPoint x: 504, endPoint y: 463, distance: 163.3
click at [504, 463] on div "Чтобы активировать перетаскивание с помощью клавиатуры, нажмите Alt + Ввод. Пос…" at bounding box center [564, 345] width 1066 height 470
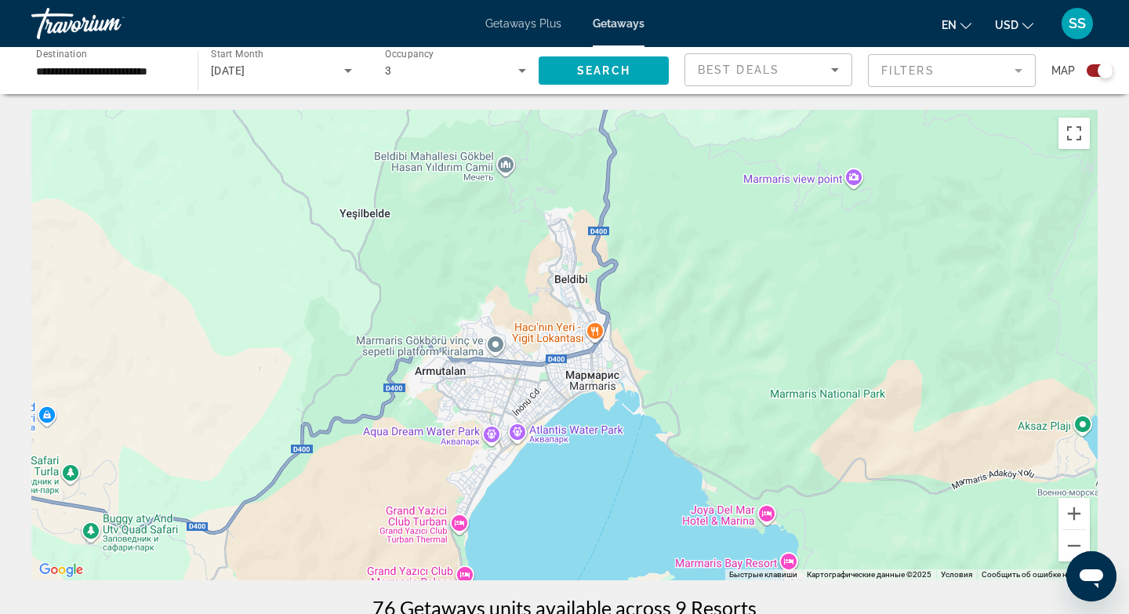
drag, startPoint x: 467, startPoint y: 216, endPoint x: 361, endPoint y: 526, distance: 327.4
click at [361, 526] on div "Чтобы активировать перетаскивание с помощью клавиатуры, нажмите Alt + Ввод. Пос…" at bounding box center [564, 345] width 1066 height 470
click at [1064, 549] on button "Уменьшить" at bounding box center [1073, 545] width 31 height 31
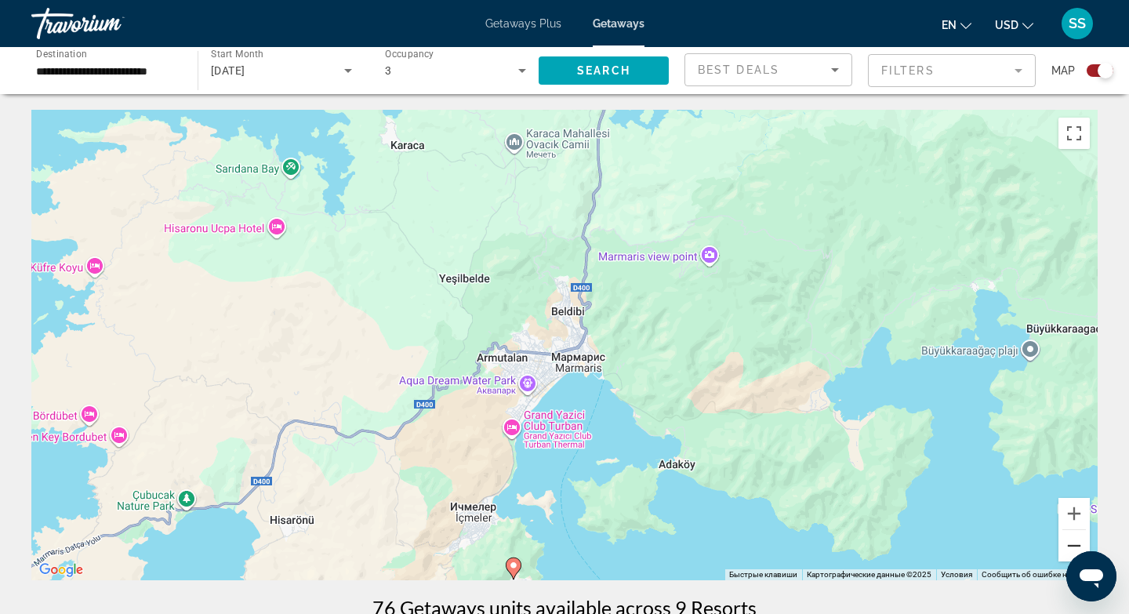
click at [1064, 551] on button "Уменьшить" at bounding box center [1073, 545] width 31 height 31
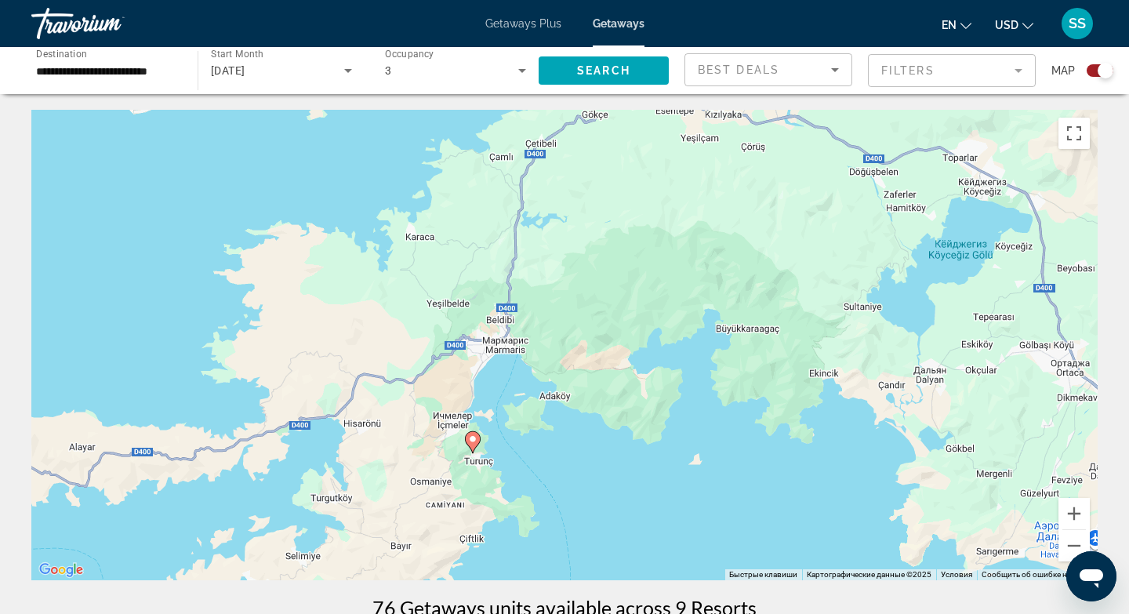
drag, startPoint x: 955, startPoint y: 407, endPoint x: 884, endPoint y: 398, distance: 71.1
click at [884, 398] on div "Чтобы активировать перетаскивание с помощью клавиатуры, нажмите Alt + Ввод. Пос…" at bounding box center [564, 345] width 1066 height 470
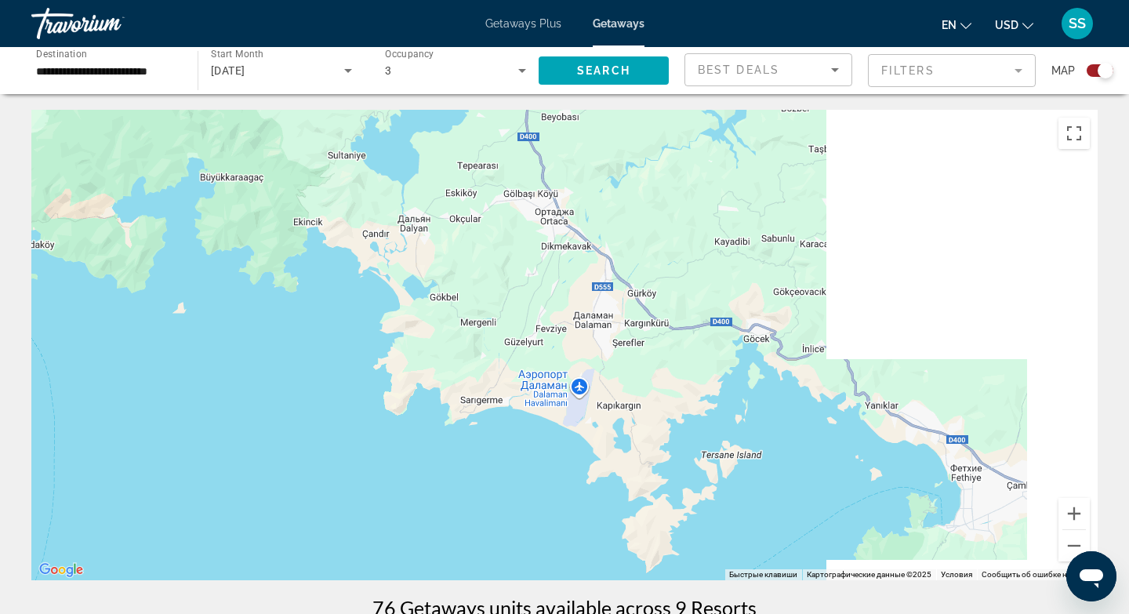
drag, startPoint x: 879, startPoint y: 451, endPoint x: 364, endPoint y: 296, distance: 538.3
click at [364, 296] on div "Чтобы активировать перетаскивание с помощью клавиатуры, нажмите Alt + Ввод. Пос…" at bounding box center [564, 345] width 1066 height 470
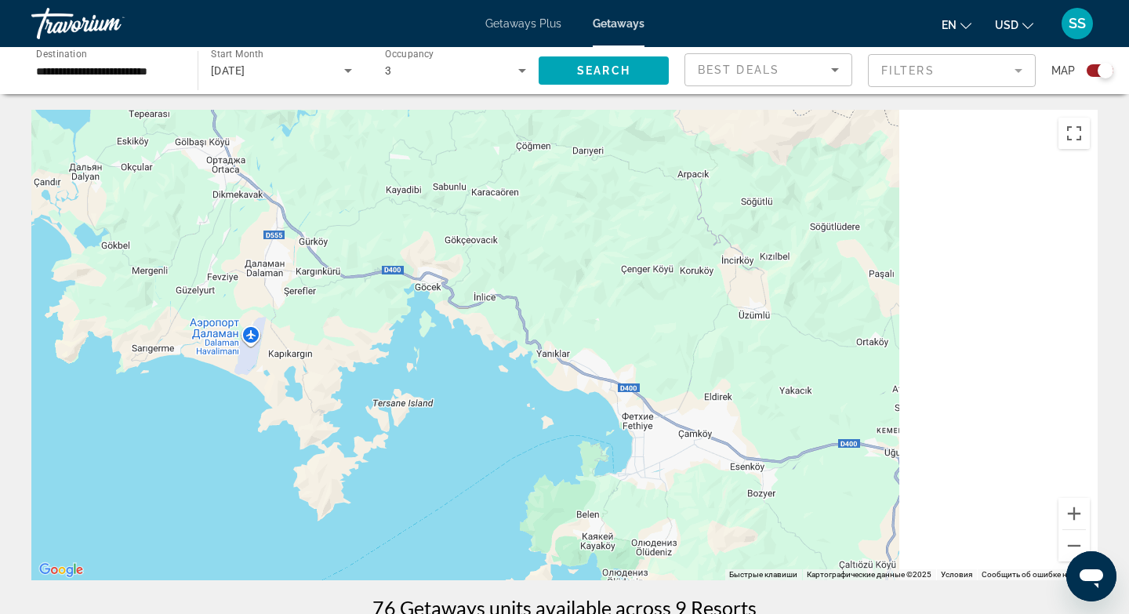
drag, startPoint x: 658, startPoint y: 322, endPoint x: 311, endPoint y: 267, distance: 350.7
click at [311, 267] on div "Чтобы активировать перетаскивание с помощью клавиатуры, нажмите Alt + Ввод. Пос…" at bounding box center [564, 345] width 1066 height 470
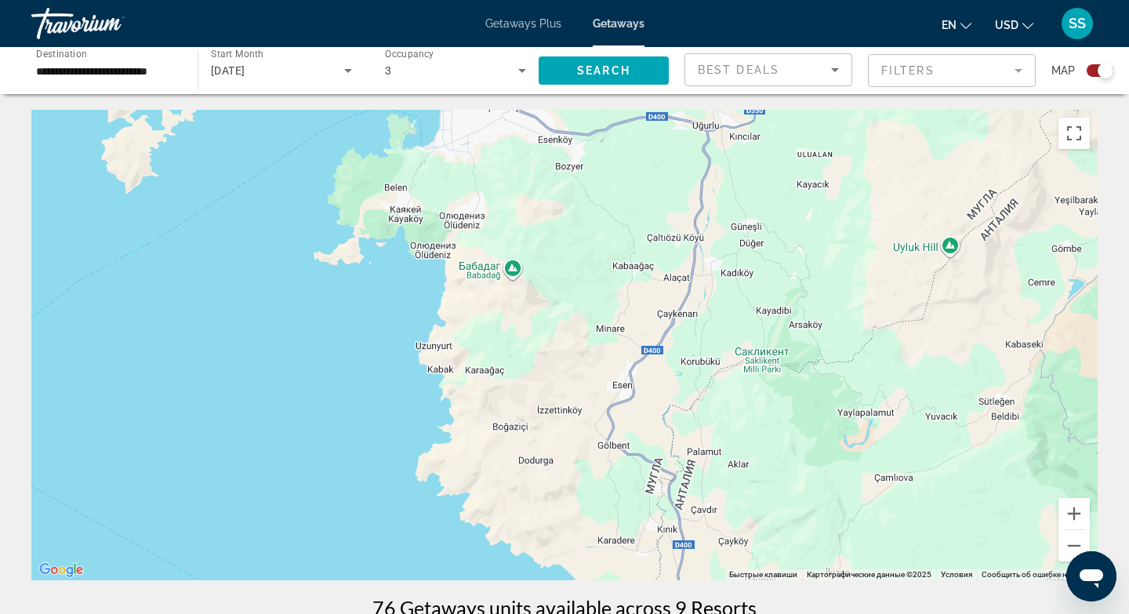
drag, startPoint x: 426, startPoint y: 440, endPoint x: 264, endPoint y: 121, distance: 358.6
click at [264, 121] on div "Main content" at bounding box center [564, 345] width 1066 height 470
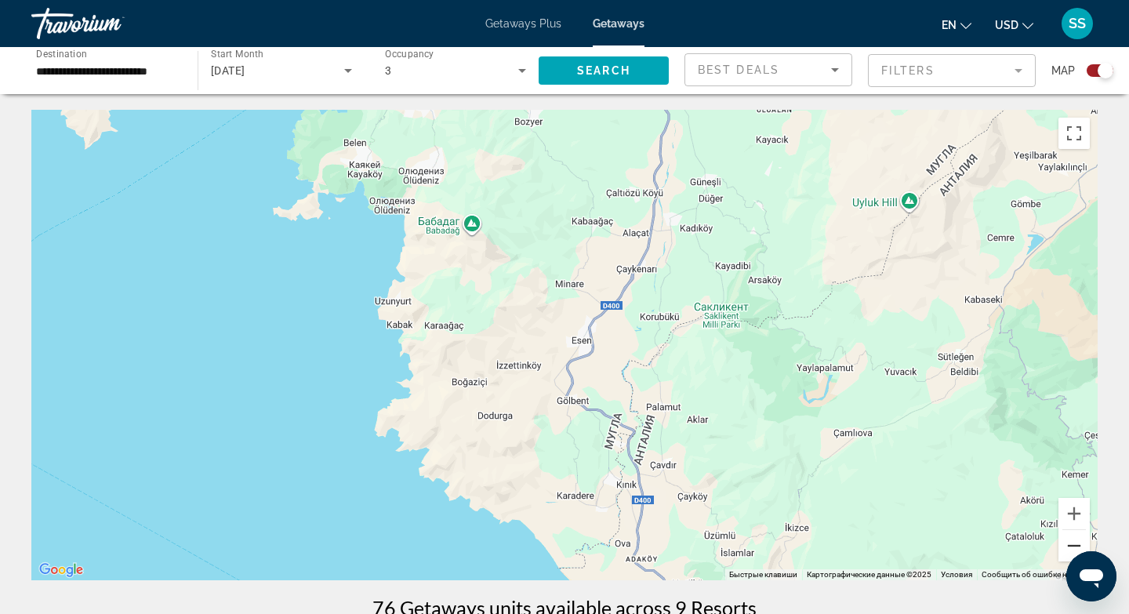
click at [1073, 542] on button "Уменьшить" at bounding box center [1073, 545] width 31 height 31
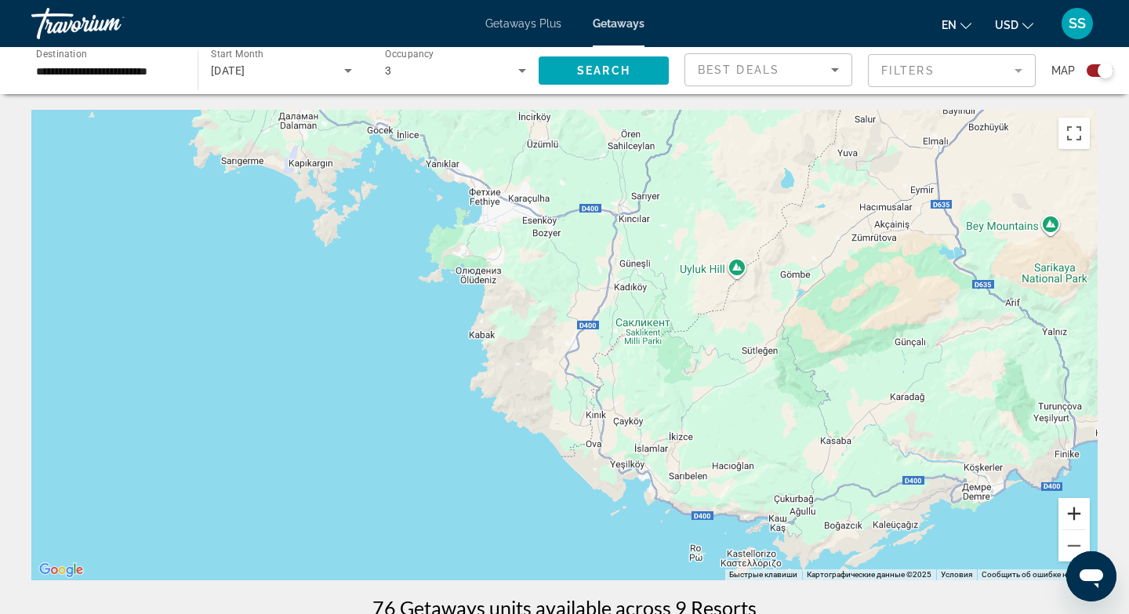
click at [1076, 511] on button "Увеличить" at bounding box center [1073, 513] width 31 height 31
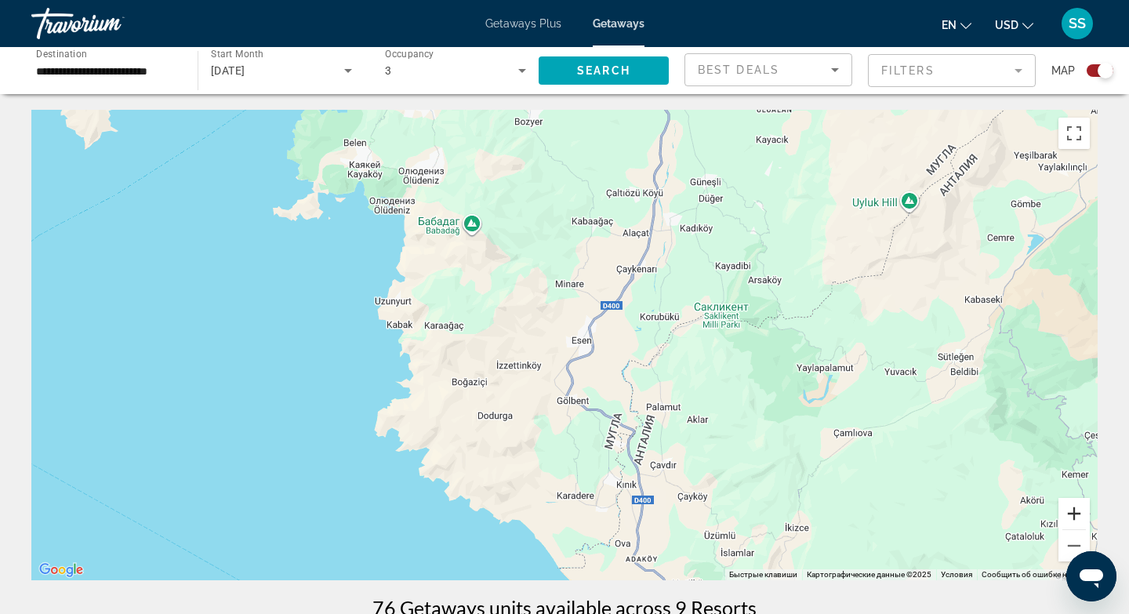
click at [1076, 511] on button "Увеличить" at bounding box center [1073, 513] width 31 height 31
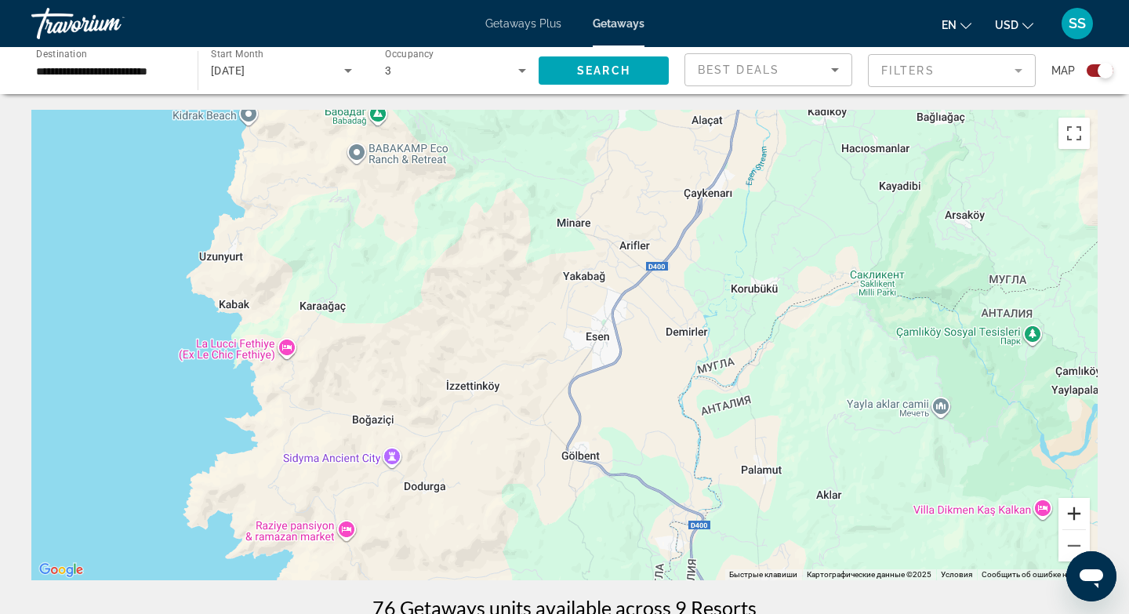
click at [1076, 512] on button "Увеличить" at bounding box center [1073, 513] width 31 height 31
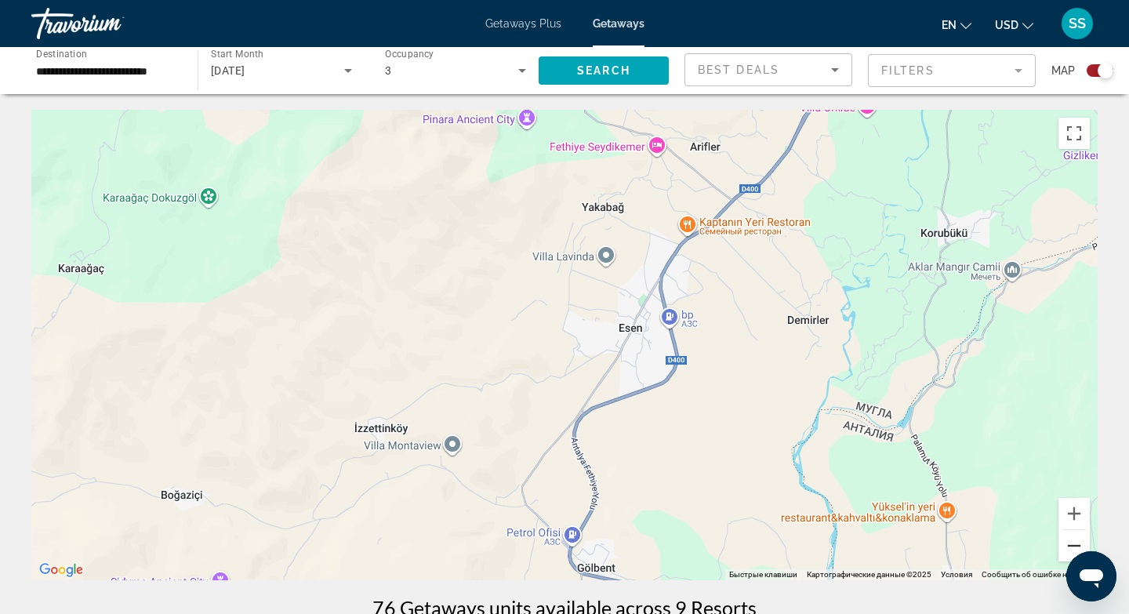
click at [1070, 547] on button "Уменьшить" at bounding box center [1073, 545] width 31 height 31
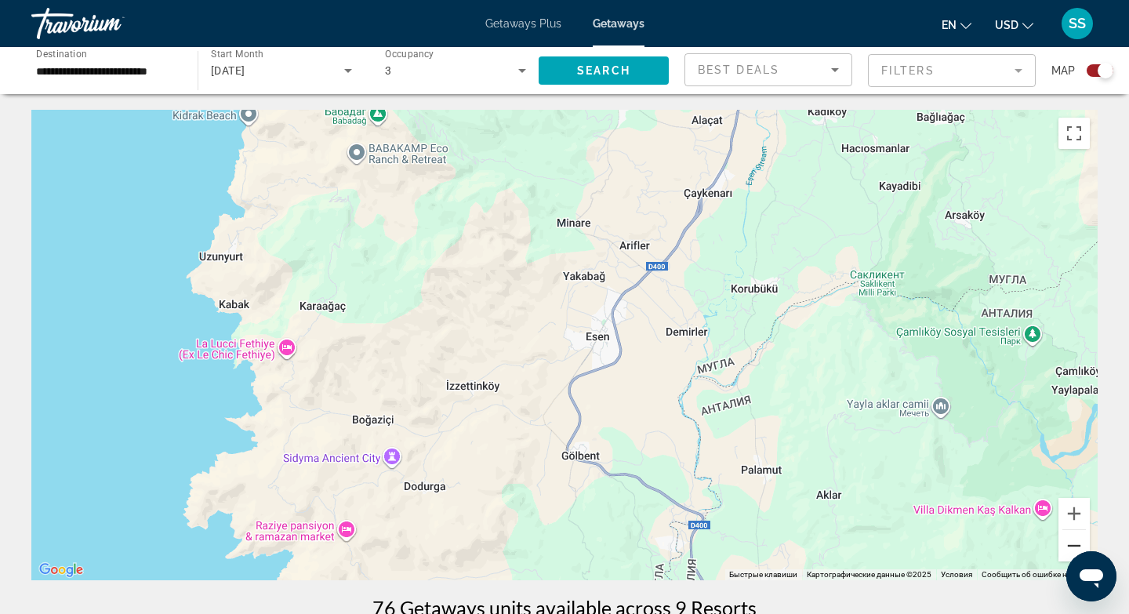
click at [1070, 547] on button "Уменьшить" at bounding box center [1073, 545] width 31 height 31
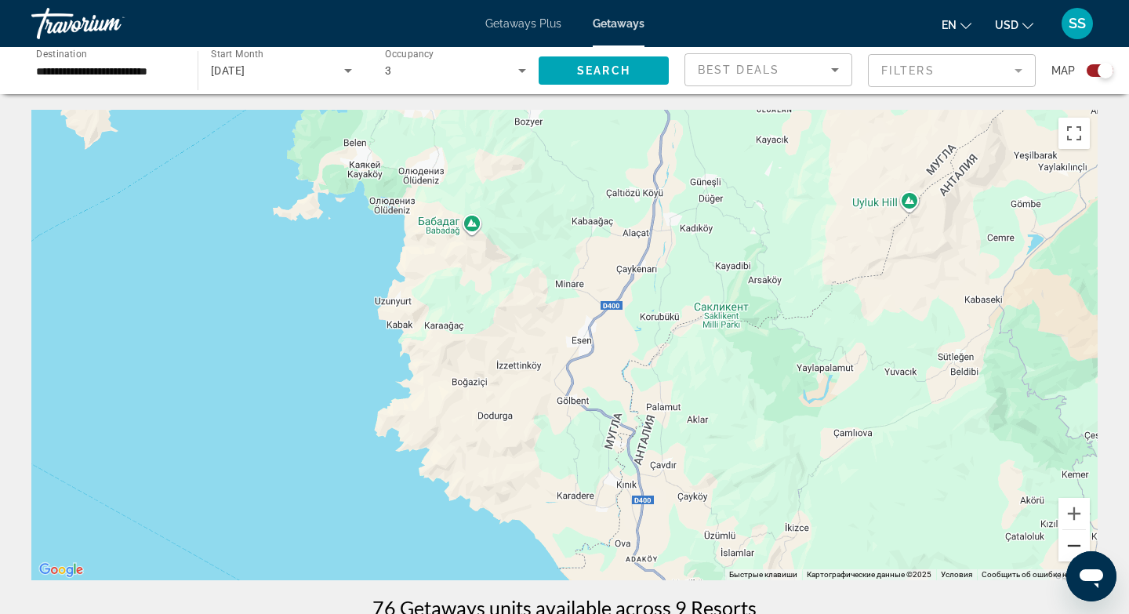
click at [1070, 547] on button "Уменьшить" at bounding box center [1073, 545] width 31 height 31
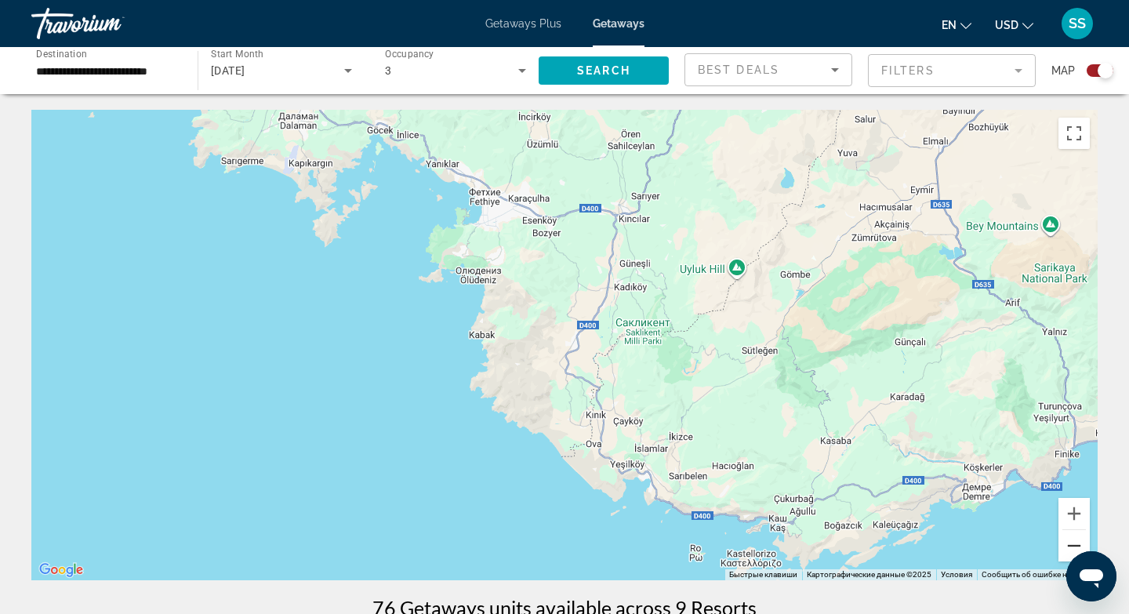
click at [1070, 547] on button "Уменьшить" at bounding box center [1073, 545] width 31 height 31
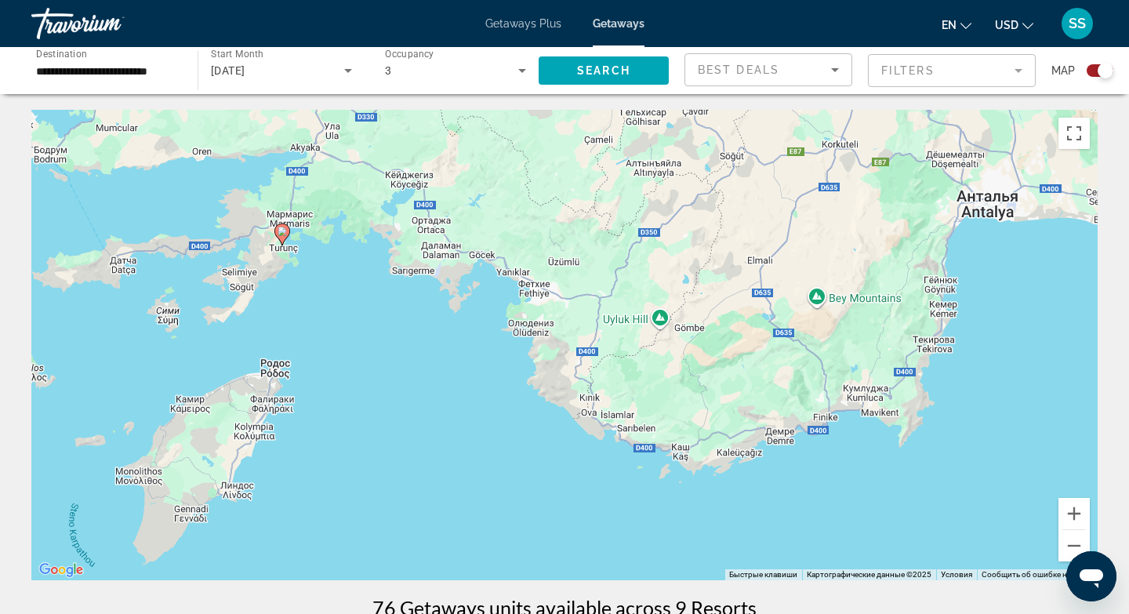
drag, startPoint x: 898, startPoint y: 333, endPoint x: 904, endPoint y: 350, distance: 18.3
click at [904, 350] on div "Чтобы активировать перетаскивание с помощью клавиатуры, нажмите Alt + Ввод. Пос…" at bounding box center [564, 345] width 1066 height 470
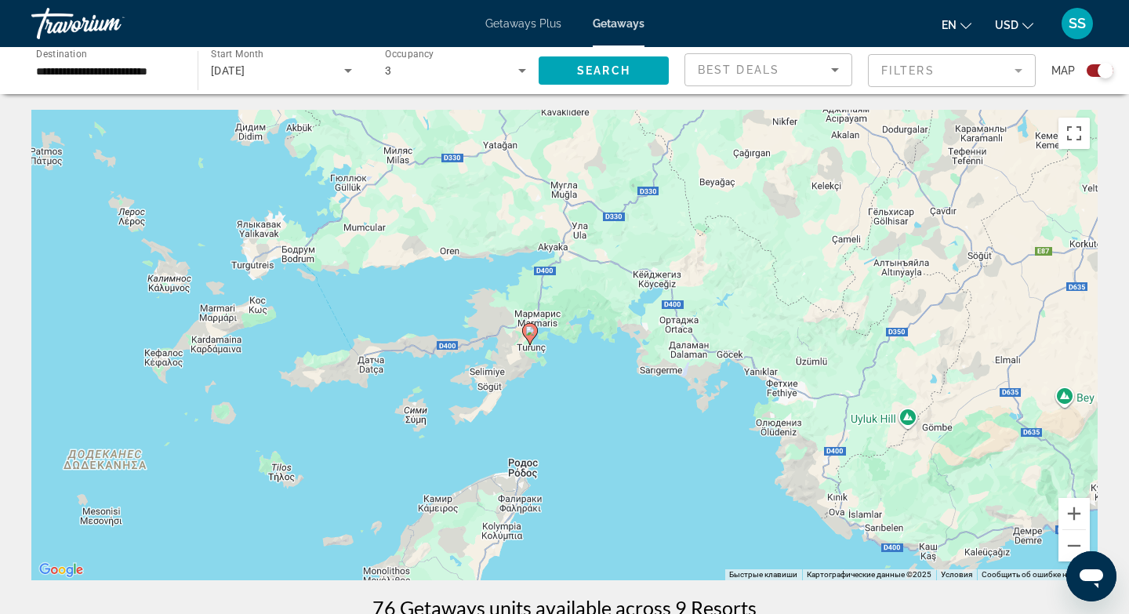
drag, startPoint x: 280, startPoint y: 219, endPoint x: 531, endPoint y: 320, distance: 270.4
click at [531, 320] on div "Чтобы активировать перетаскивание с помощью клавиатуры, нажмите Alt + Ввод. Пос…" at bounding box center [564, 345] width 1066 height 470
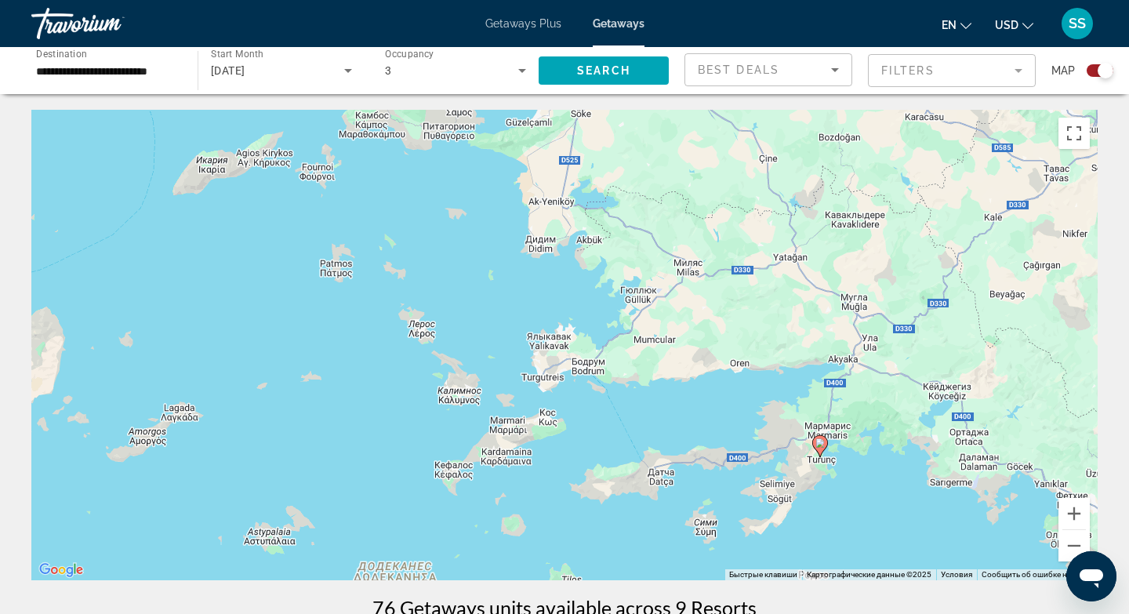
drag, startPoint x: 401, startPoint y: 201, endPoint x: 694, endPoint y: 315, distance: 314.4
click at [694, 315] on div "Чтобы активировать перетаскивание с помощью клавиатуры, нажмите Alt + Ввод. Пос…" at bounding box center [564, 345] width 1066 height 470
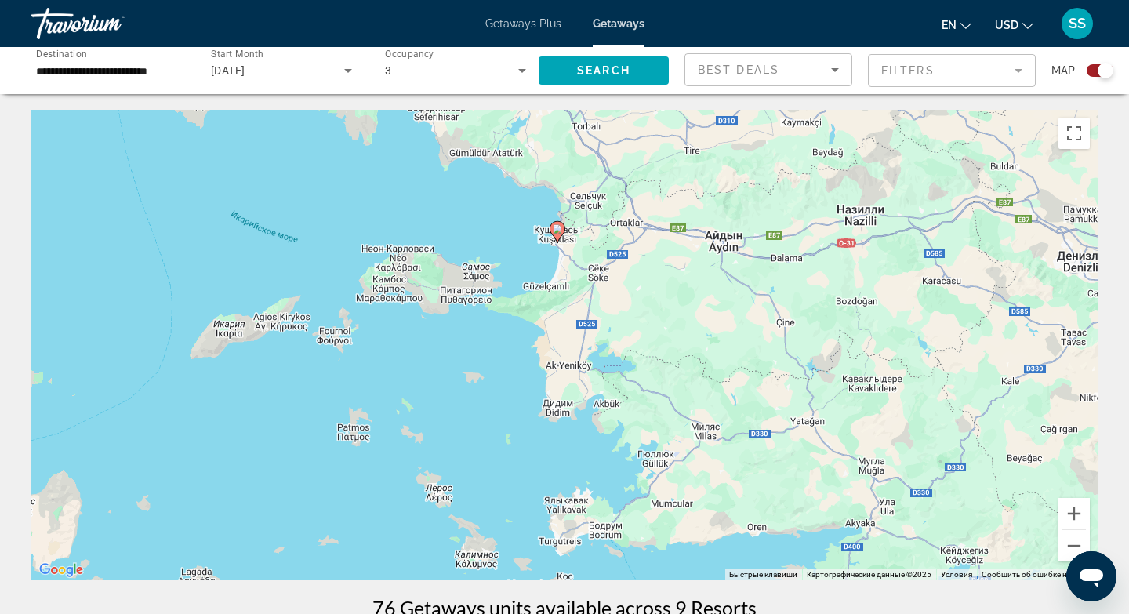
drag, startPoint x: 443, startPoint y: 136, endPoint x: 460, endPoint y: 303, distance: 167.8
click at [460, 303] on div "Чтобы активировать перетаскивание с помощью клавиатуры, нажмите Alt + Ввод. Пос…" at bounding box center [564, 345] width 1066 height 470
click at [559, 226] on image "Main content" at bounding box center [557, 228] width 9 height 9
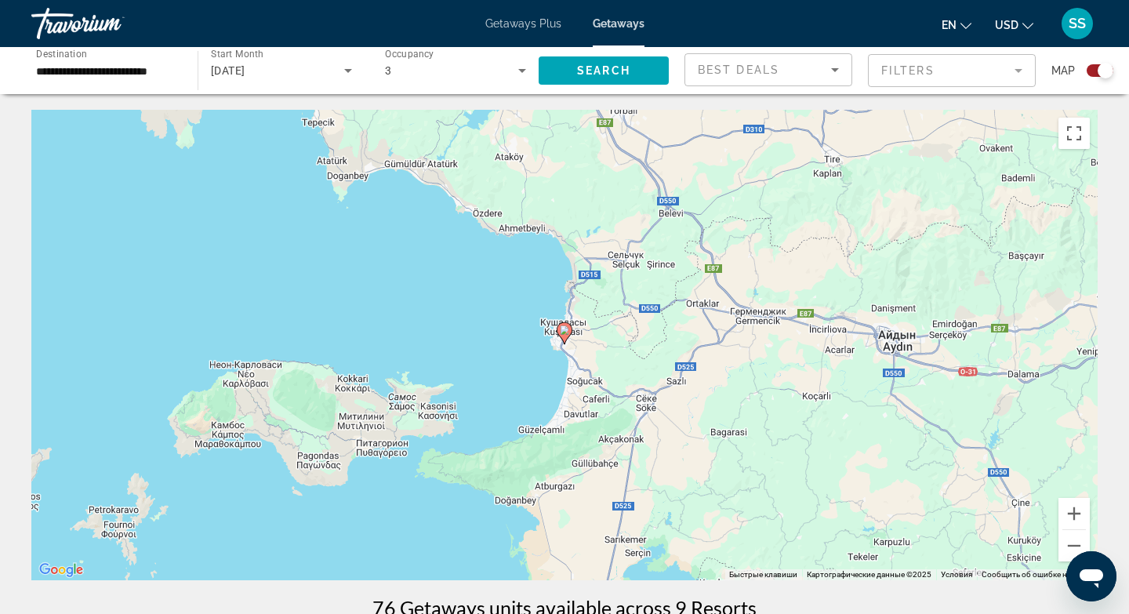
click at [564, 332] on image "Main content" at bounding box center [564, 329] width 9 height 9
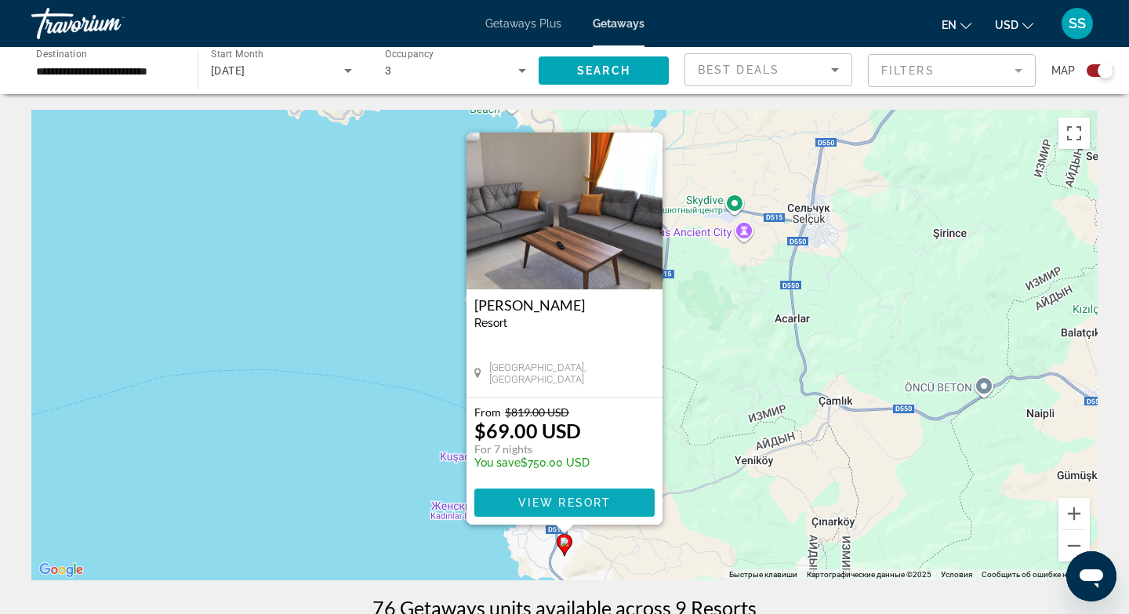
click at [527, 498] on span "View Resort" at bounding box center [564, 502] width 92 height 13
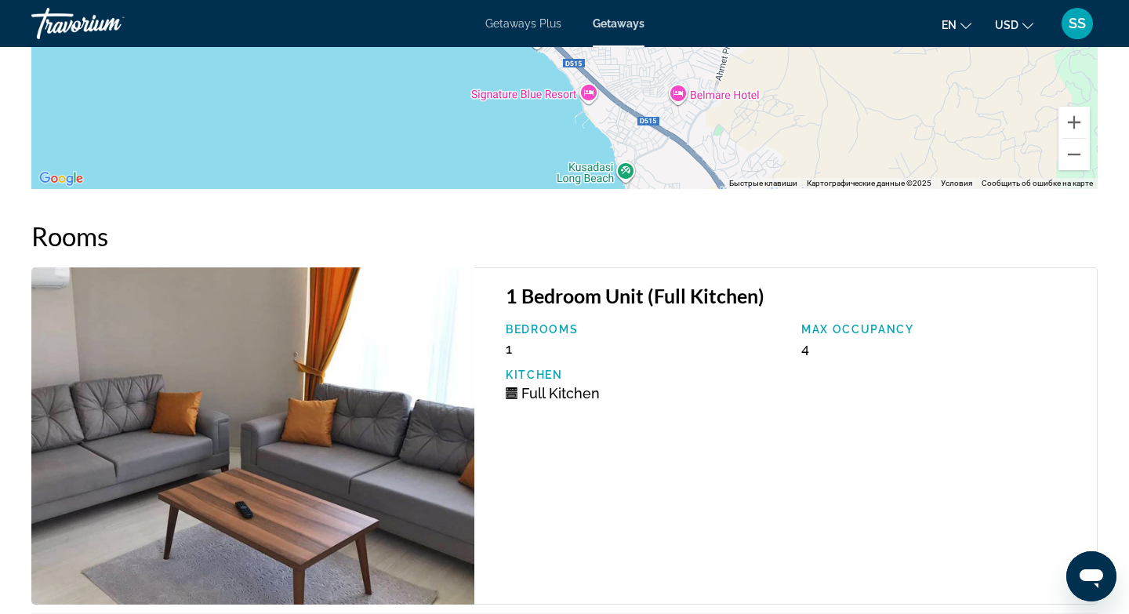
scroll to position [2496, 0]
